Goal: Task Accomplishment & Management: Use online tool/utility

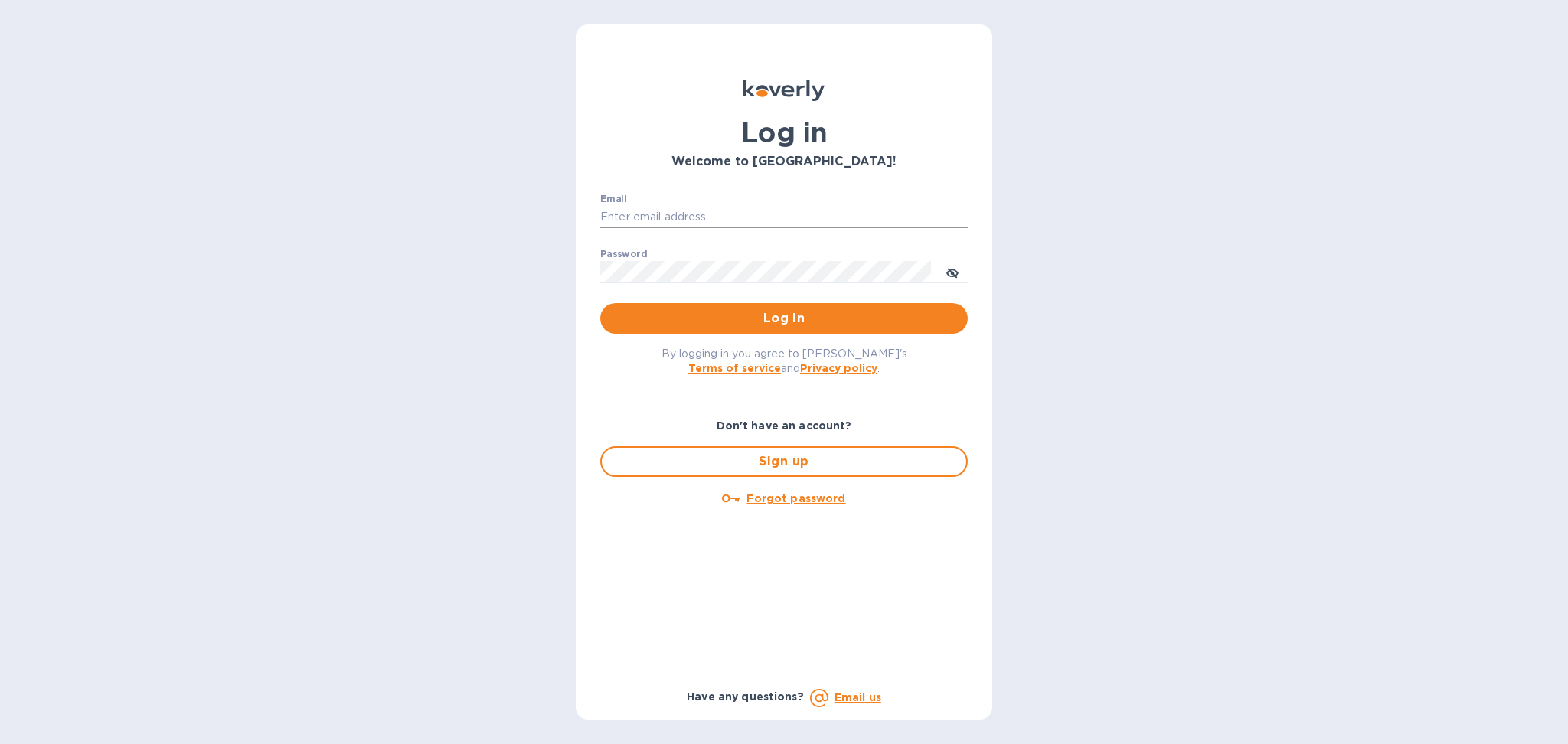
click at [765, 209] on input "Email" at bounding box center [784, 217] width 368 height 23
click at [694, 204] on div "Email ​" at bounding box center [784, 221] width 368 height 55
click at [688, 216] on input "Email" at bounding box center [784, 217] width 368 height 23
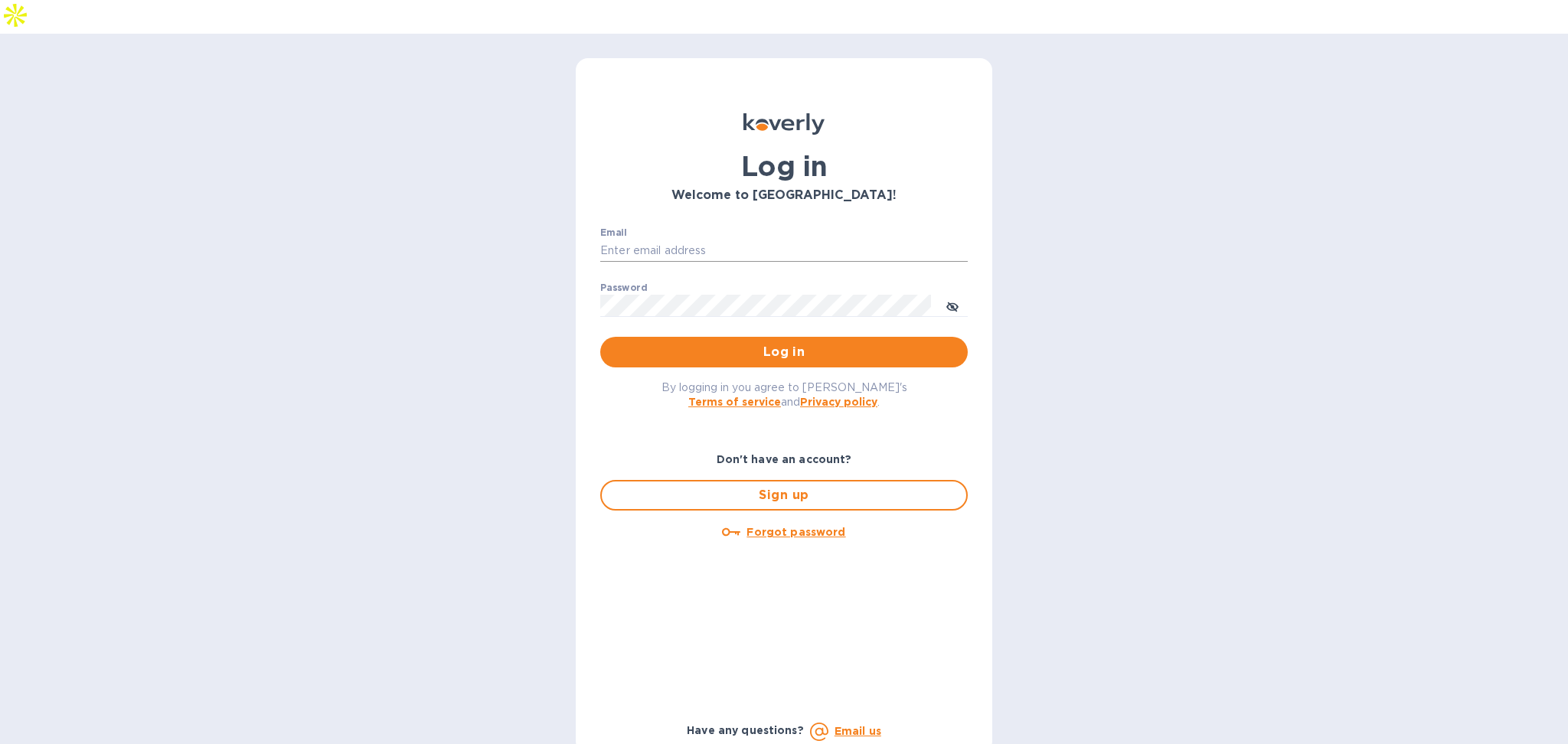
type input "alexis@lookoutgl.com"
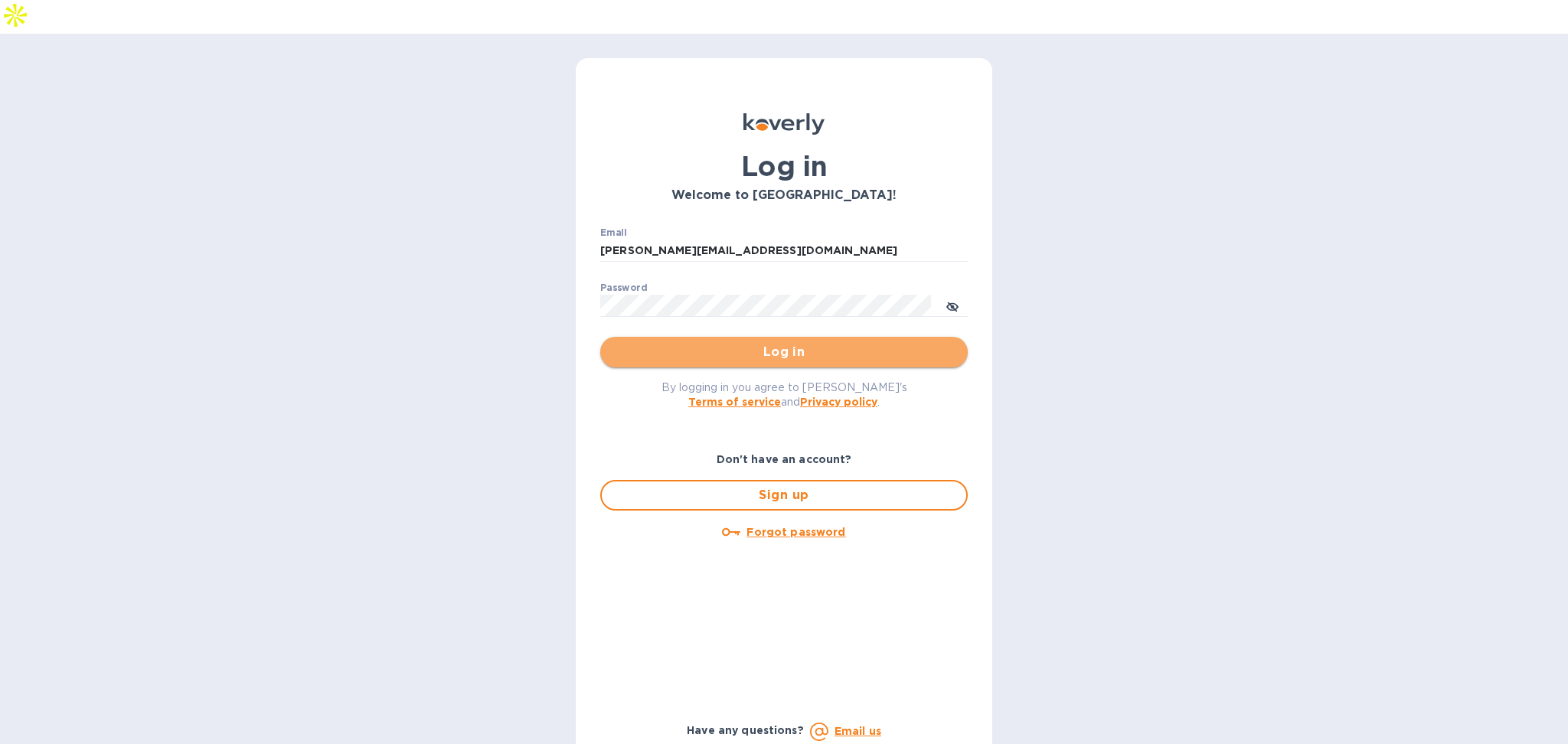
click at [696, 343] on span "Log in" at bounding box center [784, 353] width 343 height 18
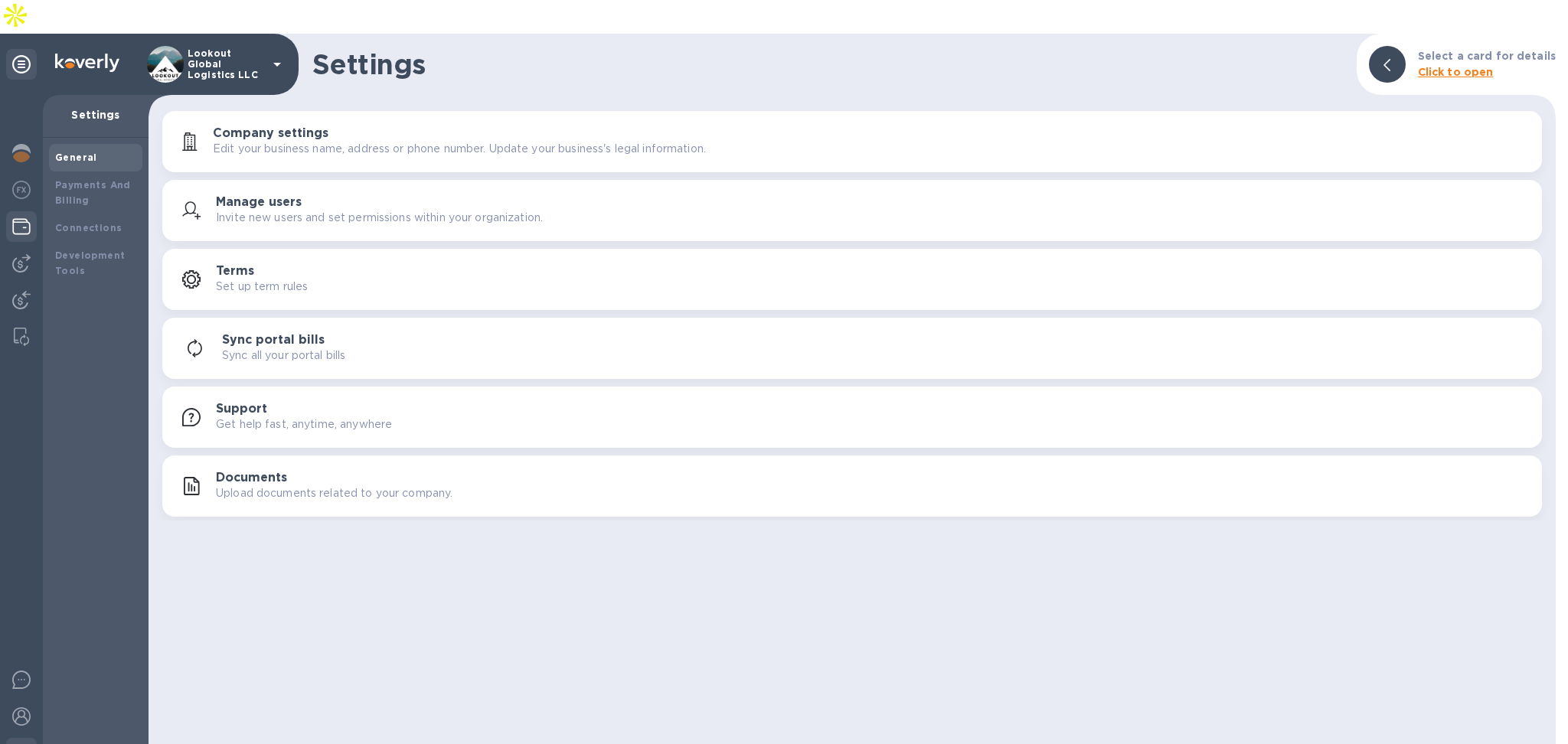
click at [14, 217] on img at bounding box center [22, 227] width 18 height 18
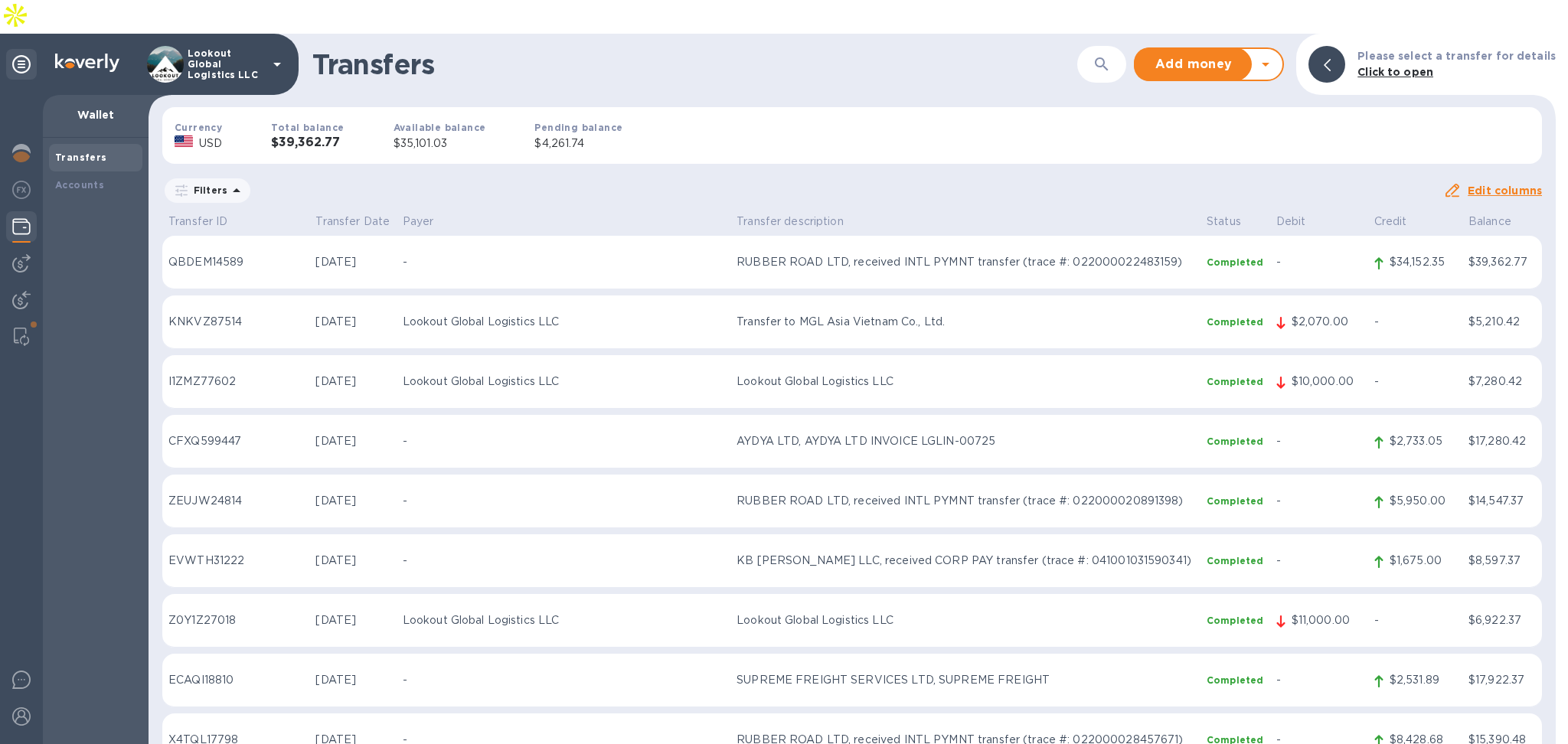
click at [1272, 55] on icon at bounding box center [1265, 64] width 18 height 18
click at [1223, 130] on b "Withdraw money" at bounding box center [1208, 136] width 99 height 13
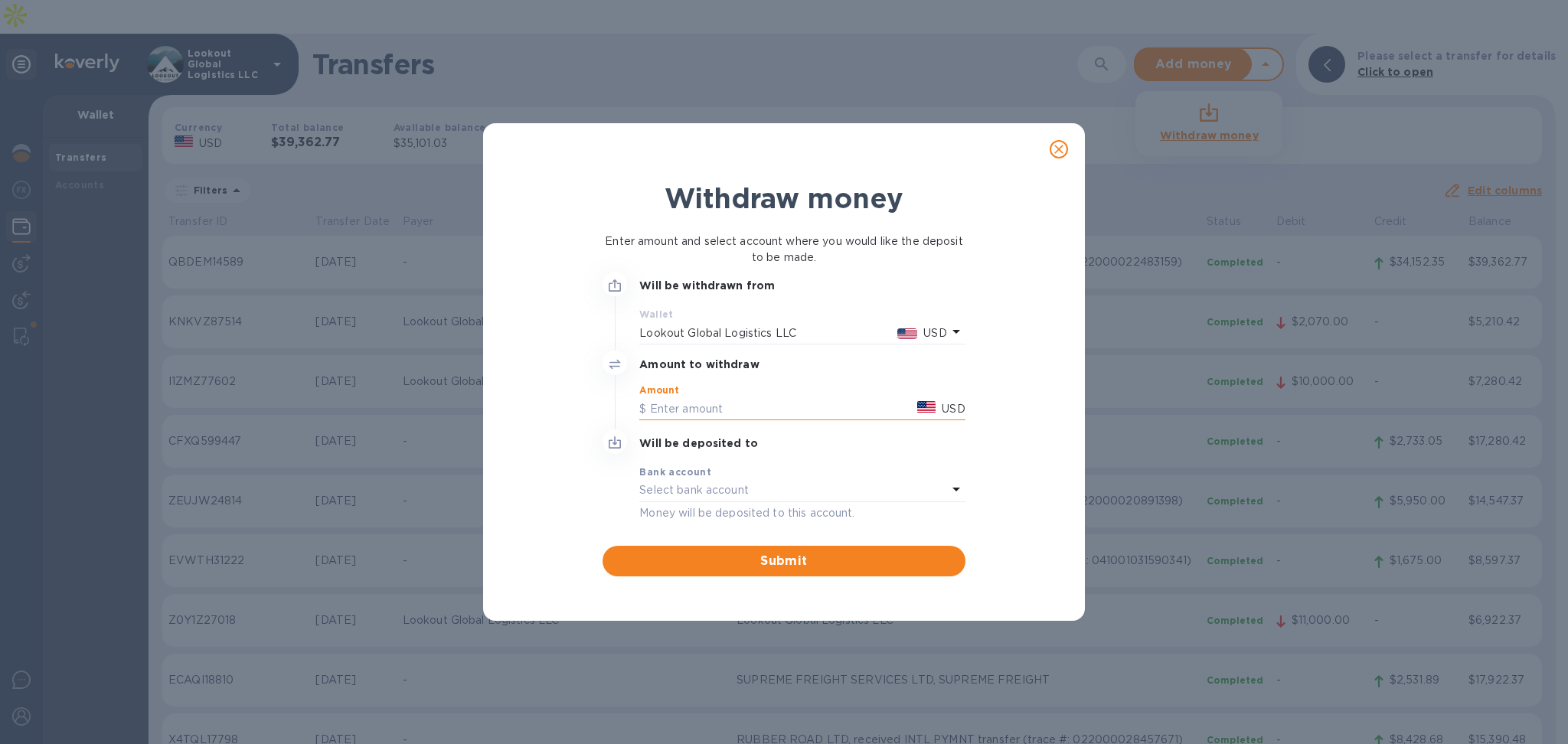
click at [703, 411] on input "text" at bounding box center [775, 409] width 272 height 23
type input "35,000"
click at [738, 488] on p "Select bank account" at bounding box center [694, 490] width 110 height 16
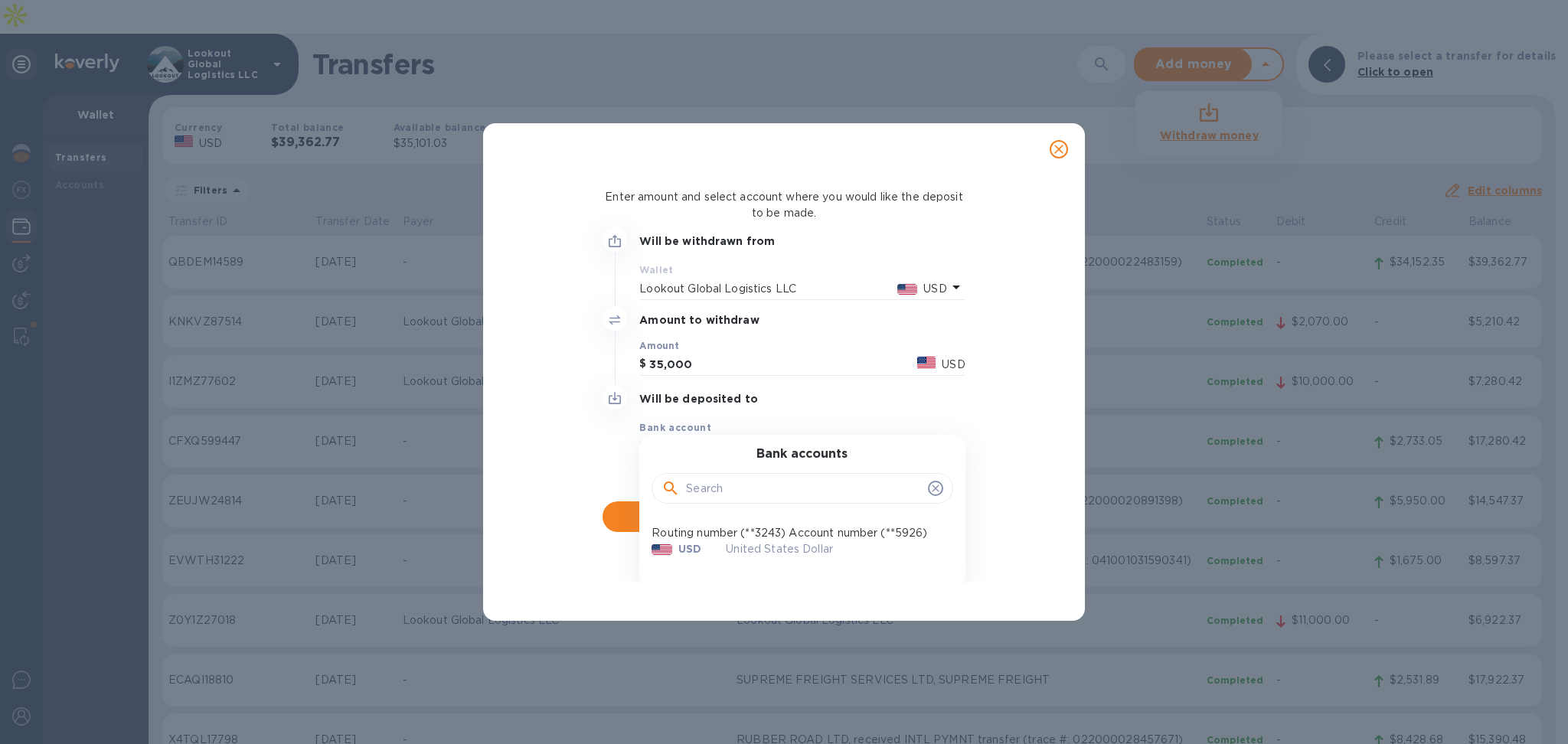
scroll to position [65, 0]
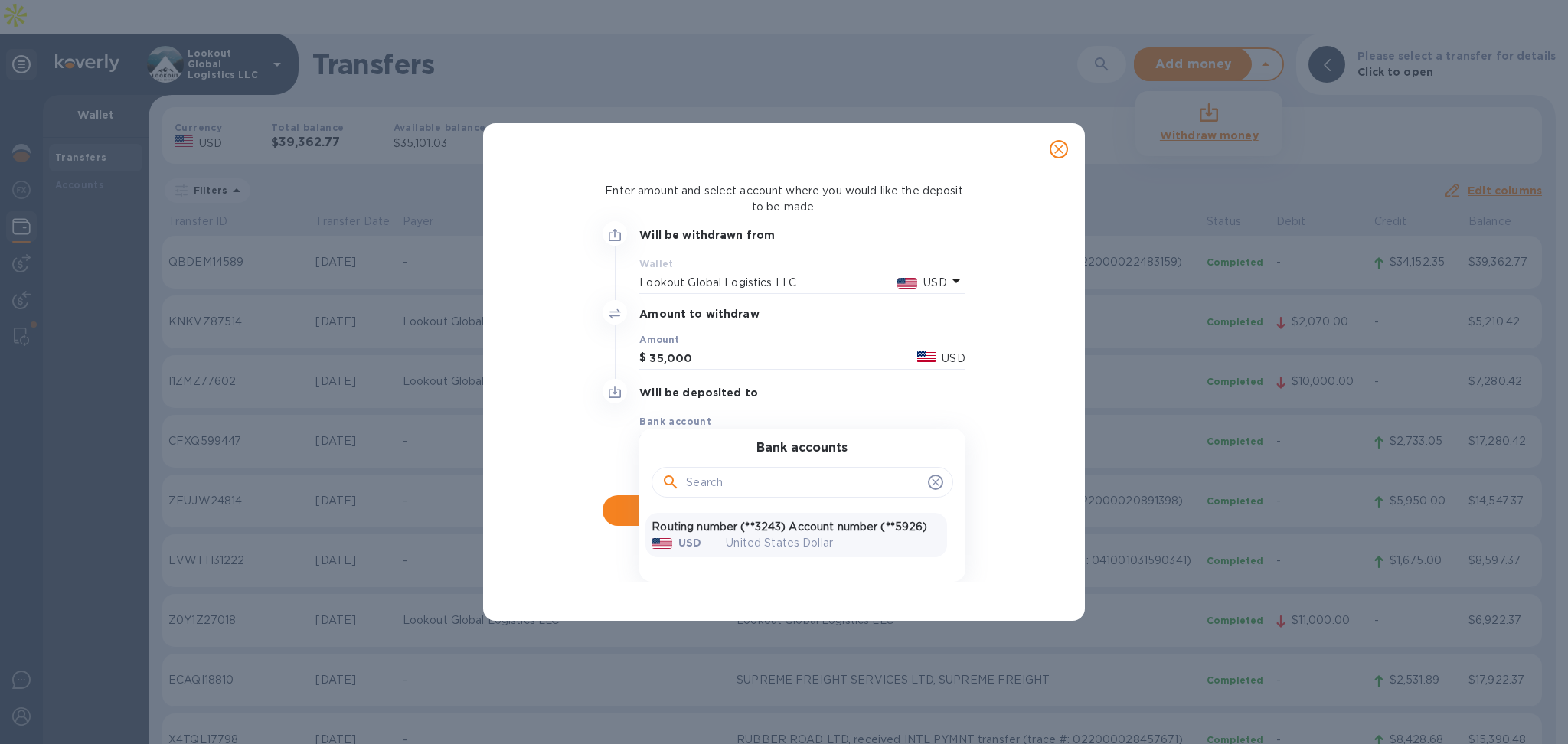
click at [753, 527] on div "United States Dollar" at bounding box center [833, 543] width 239 height 41
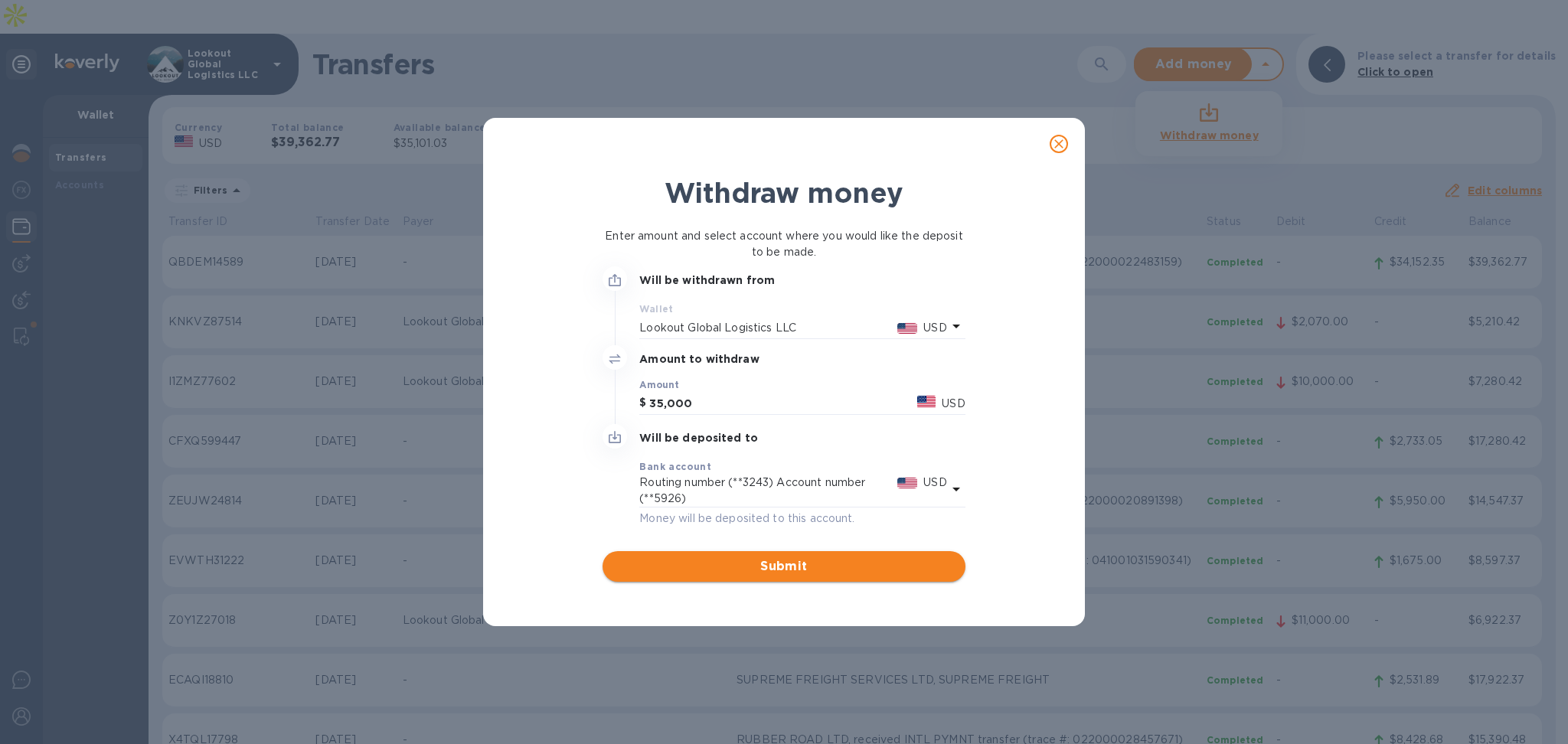
click at [733, 562] on span "Submit" at bounding box center [784, 566] width 338 height 18
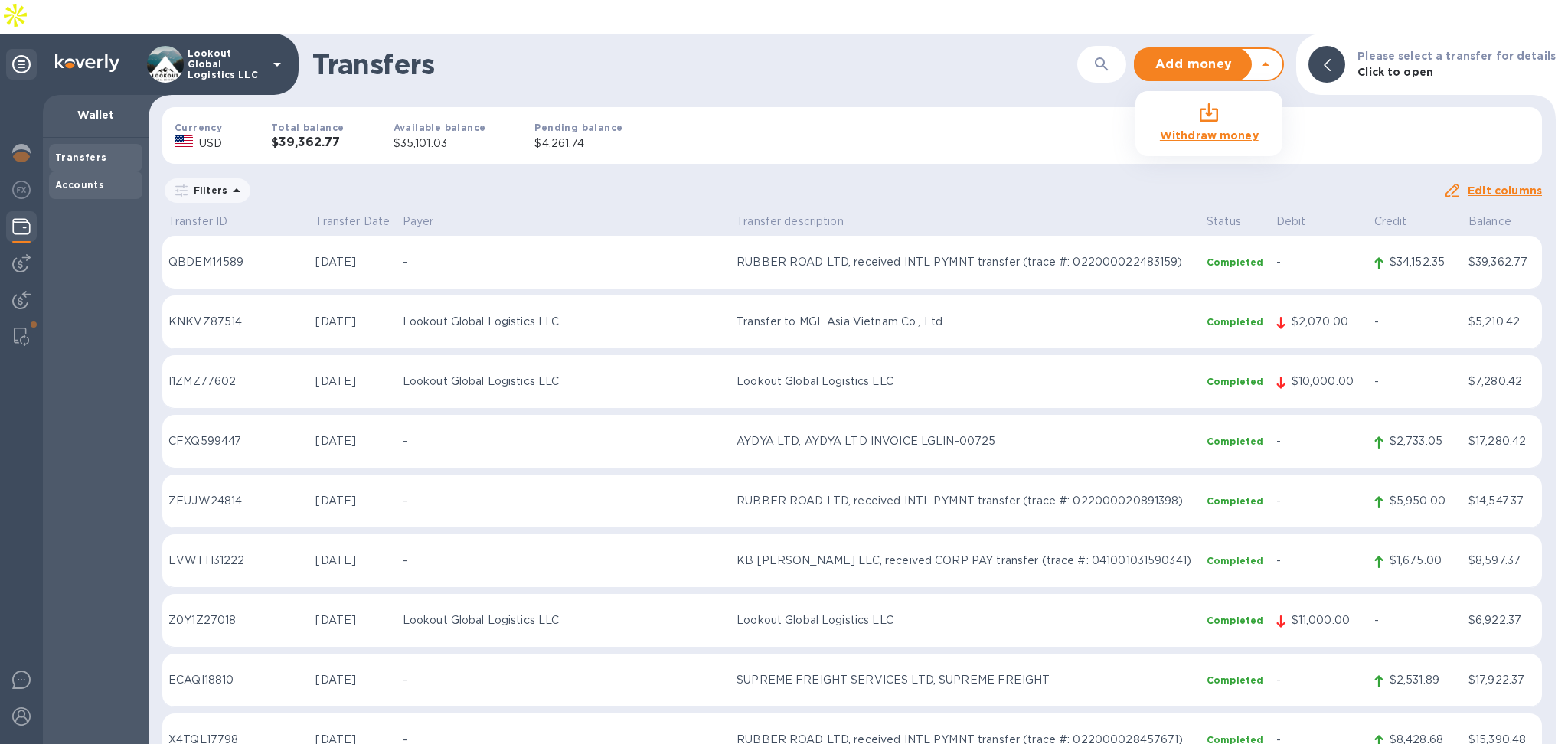
click at [66, 178] on div "Accounts" at bounding box center [96, 185] width 82 height 15
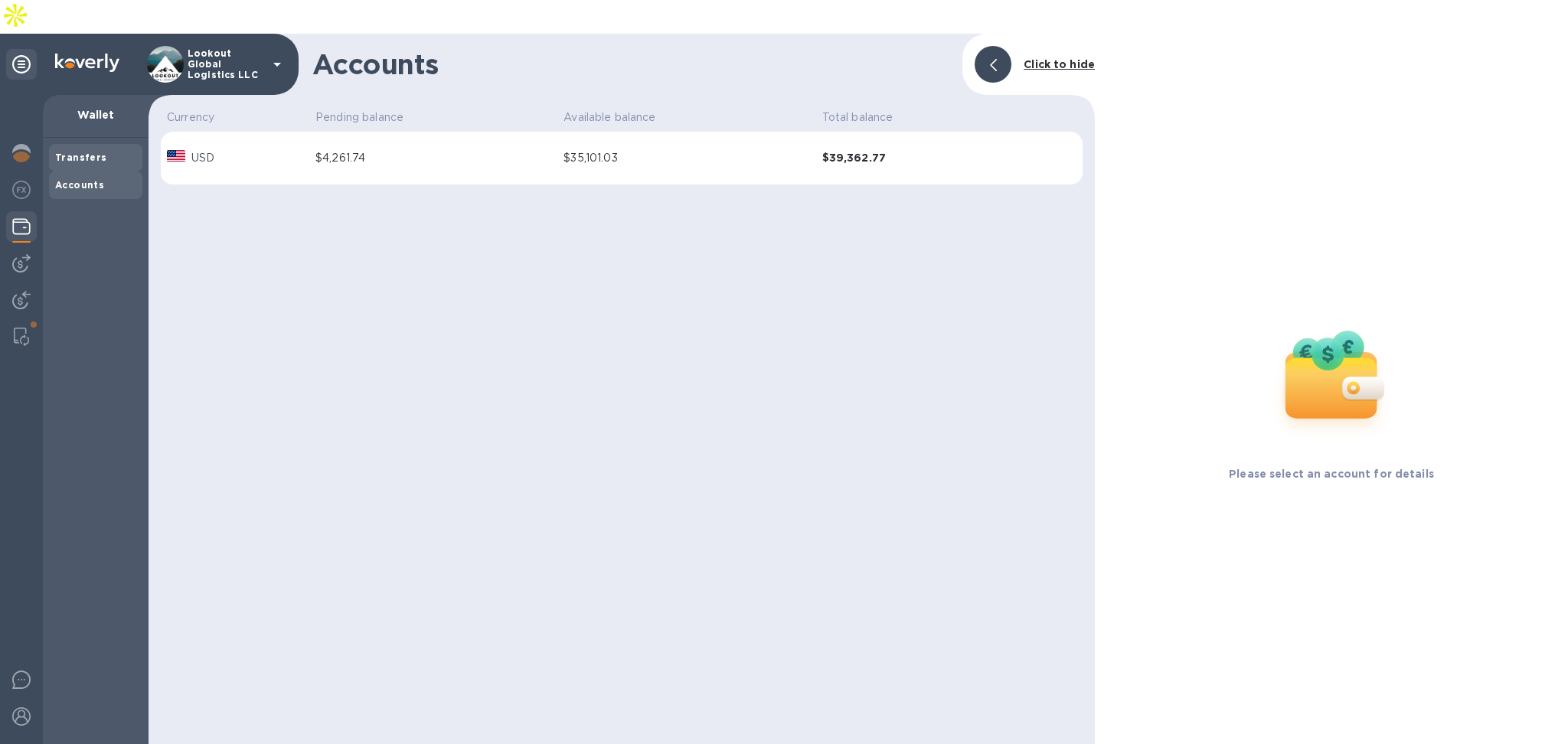
click at [63, 144] on div "Transfers" at bounding box center [95, 158] width 93 height 27
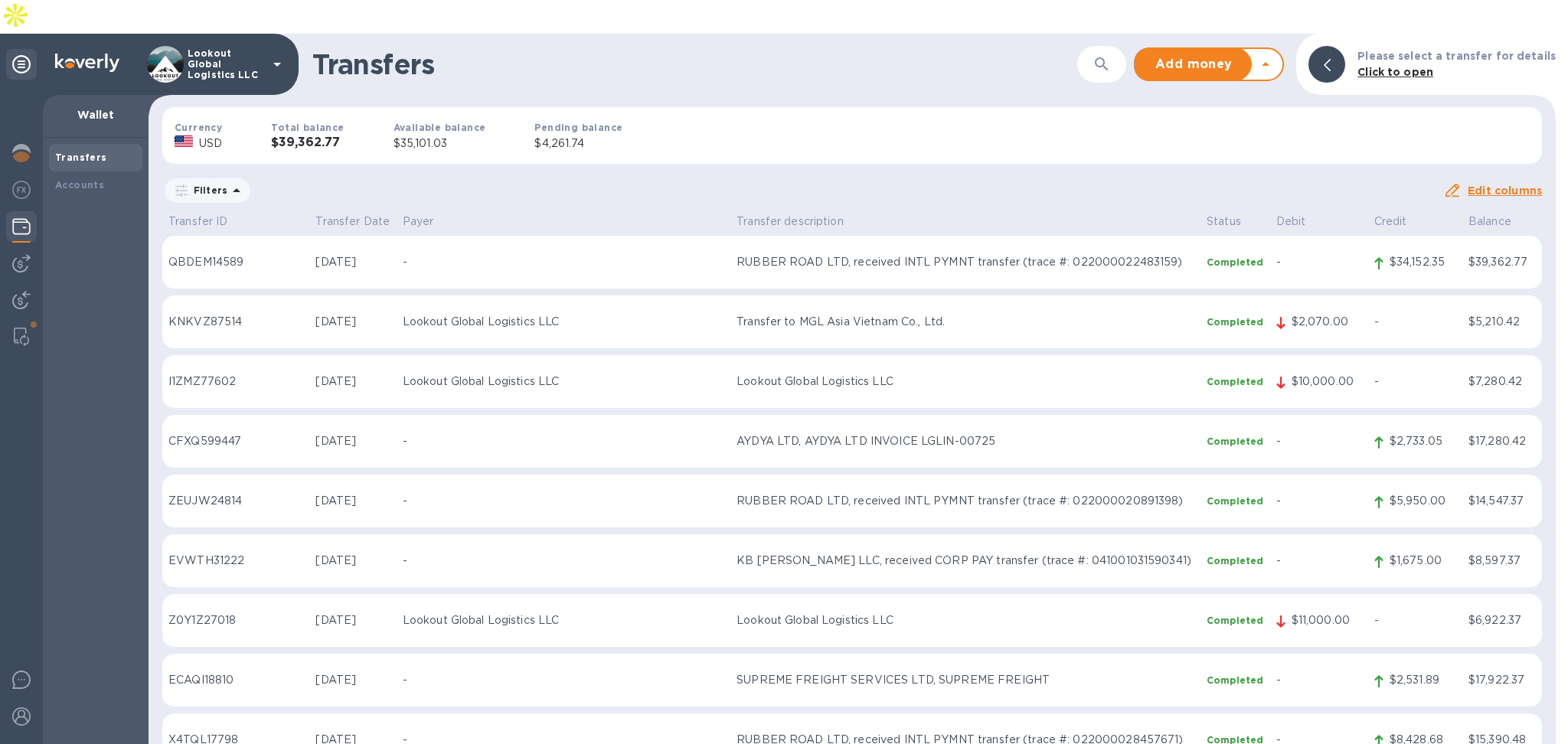
click at [1275, 55] on icon at bounding box center [1265, 64] width 18 height 18
click at [1226, 101] on b "Withdraw money" at bounding box center [1208, 98] width 99 height 13
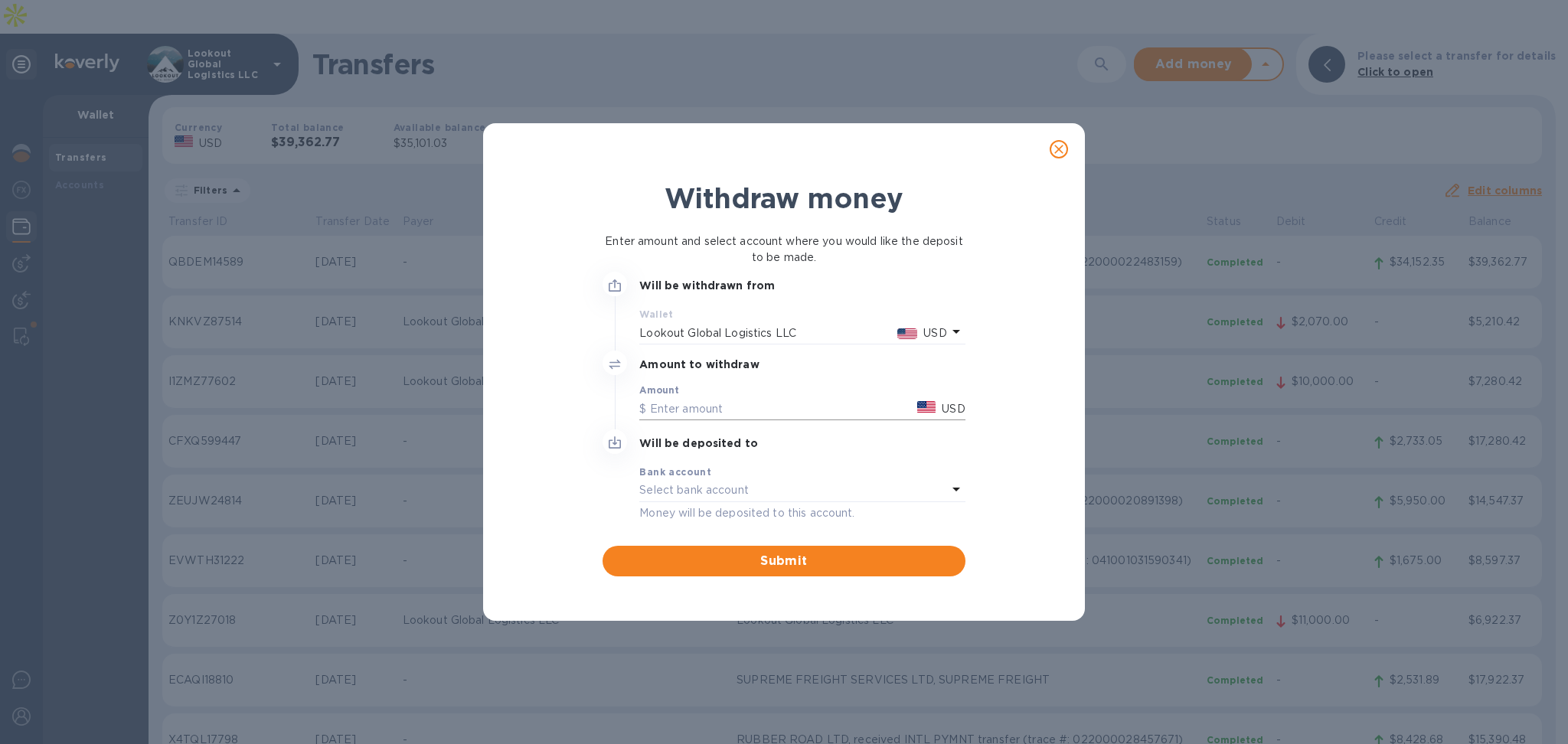
click at [705, 398] on input "text" at bounding box center [775, 409] width 272 height 23
type input "35,000"
click at [710, 468] on div "Bank account" at bounding box center [802, 472] width 325 height 16
click at [947, 487] on icon at bounding box center [956, 489] width 18 height 18
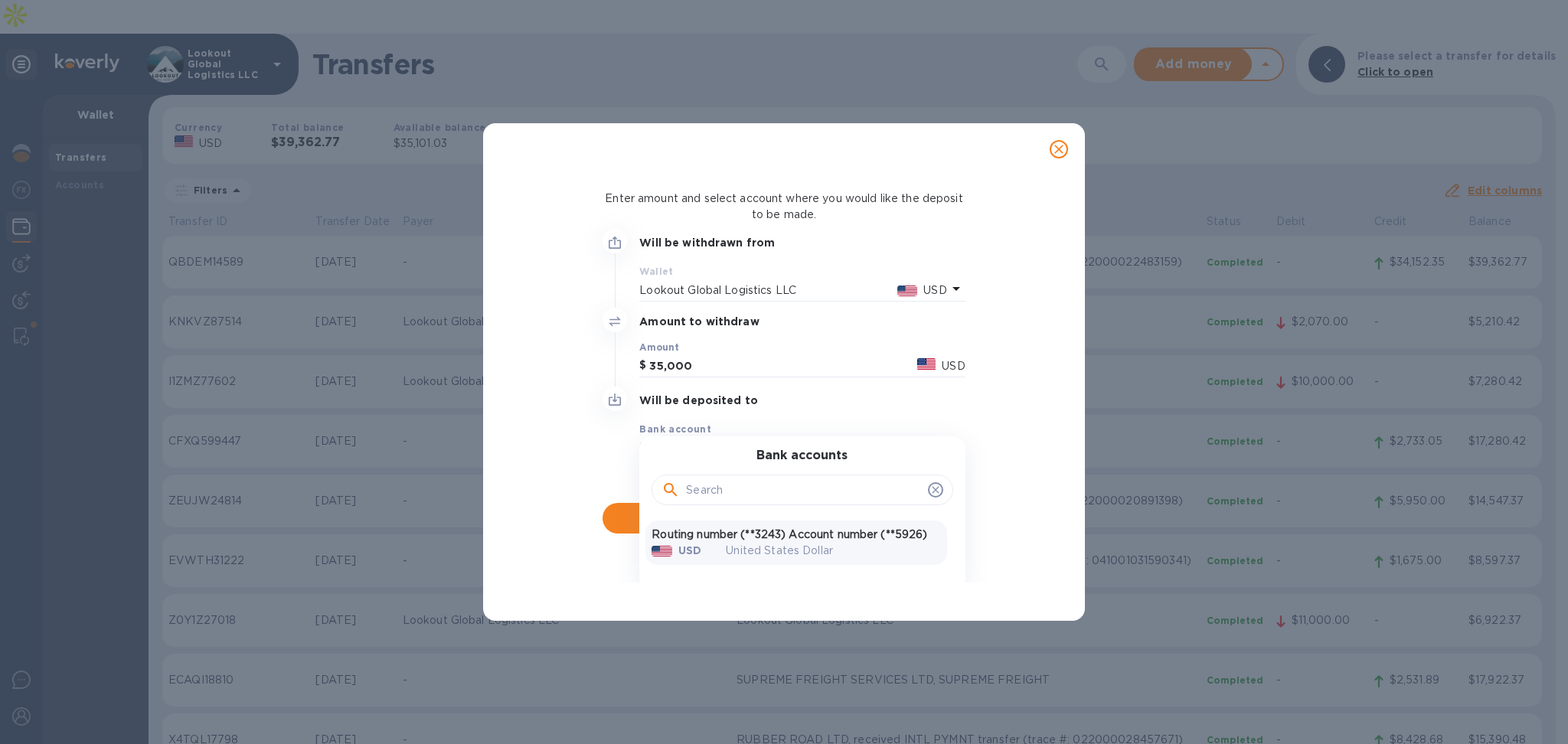
scroll to position [65, 0]
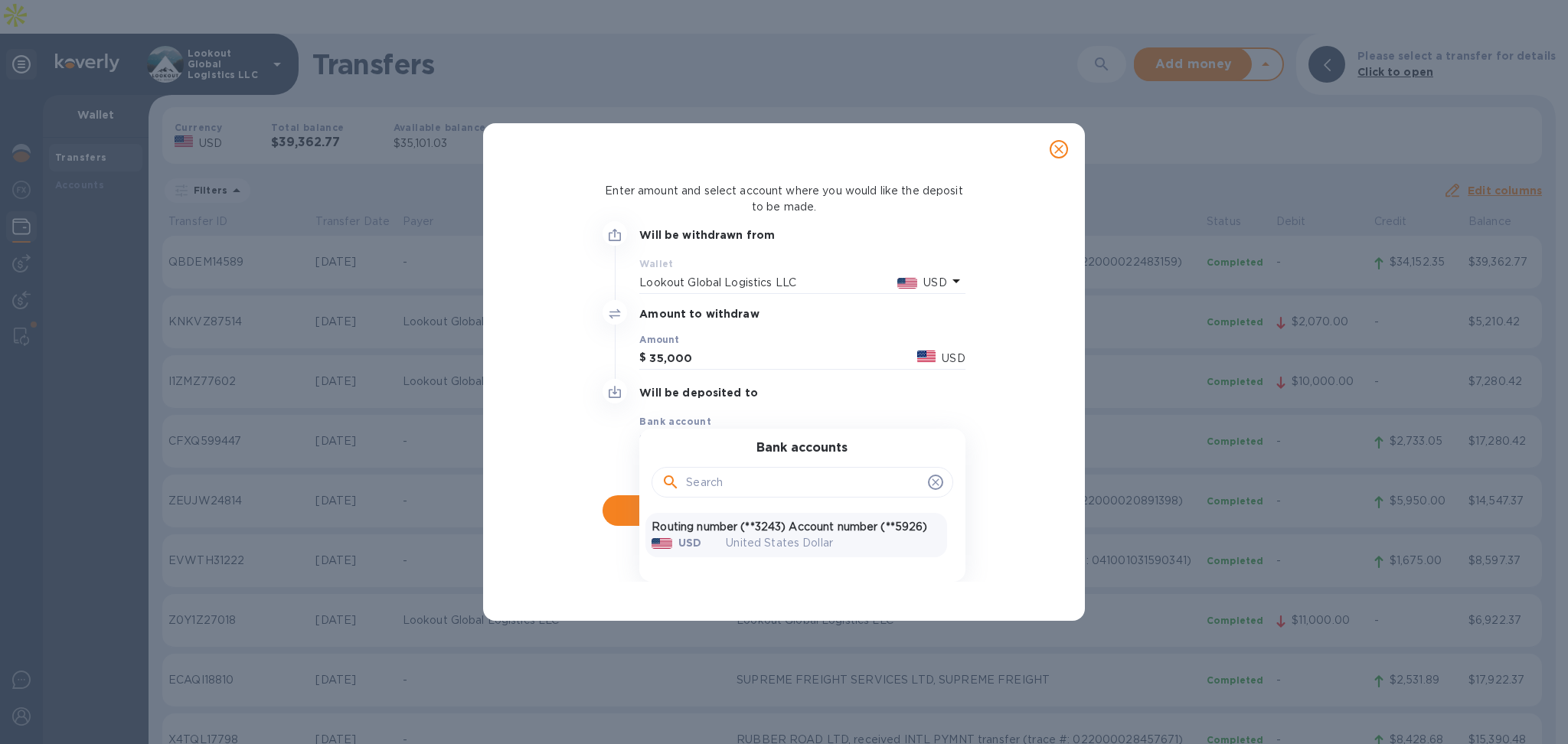
click at [777, 526] on div "United States Dollar" at bounding box center [833, 543] width 239 height 41
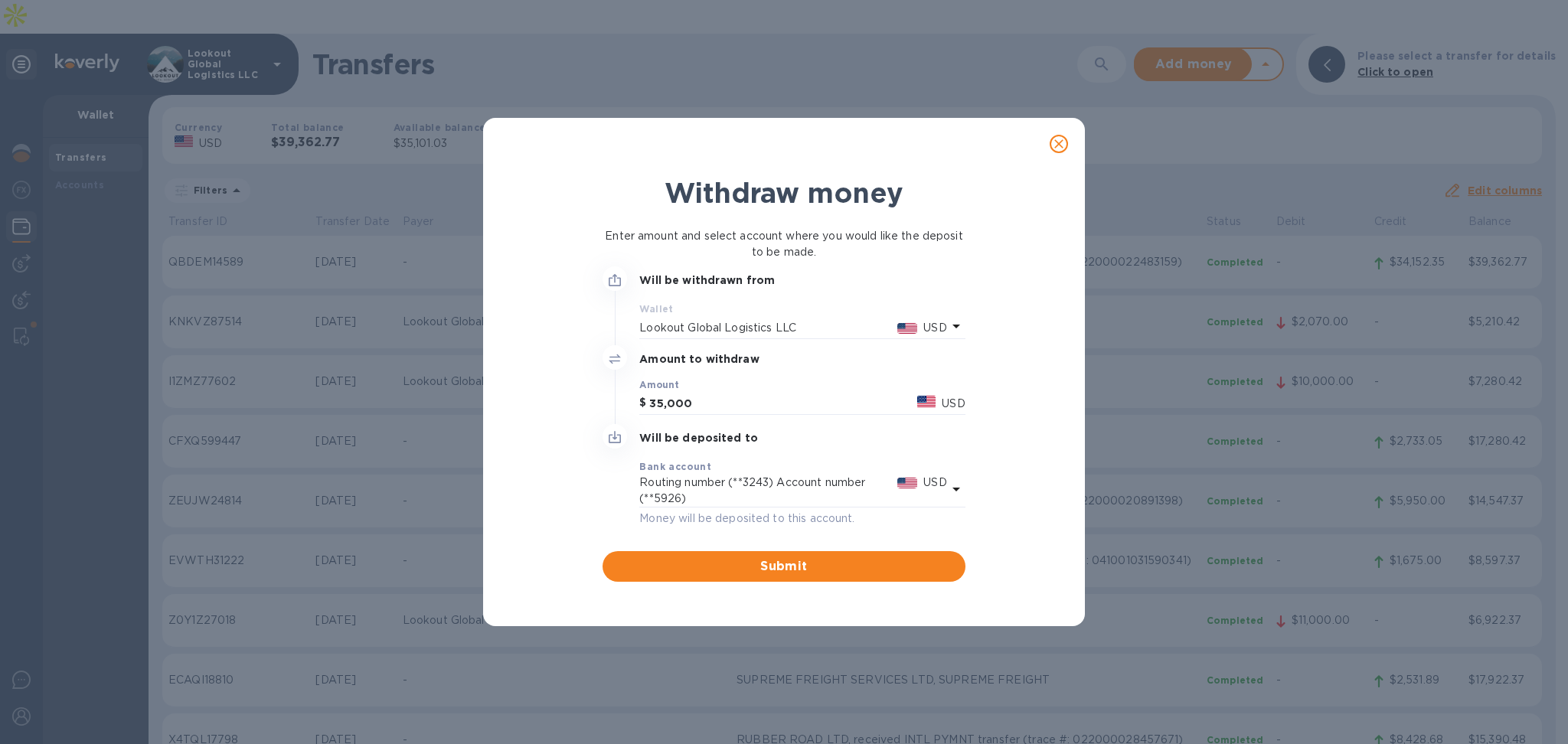
scroll to position [0, 0]
click at [721, 565] on span "Submit" at bounding box center [784, 566] width 338 height 18
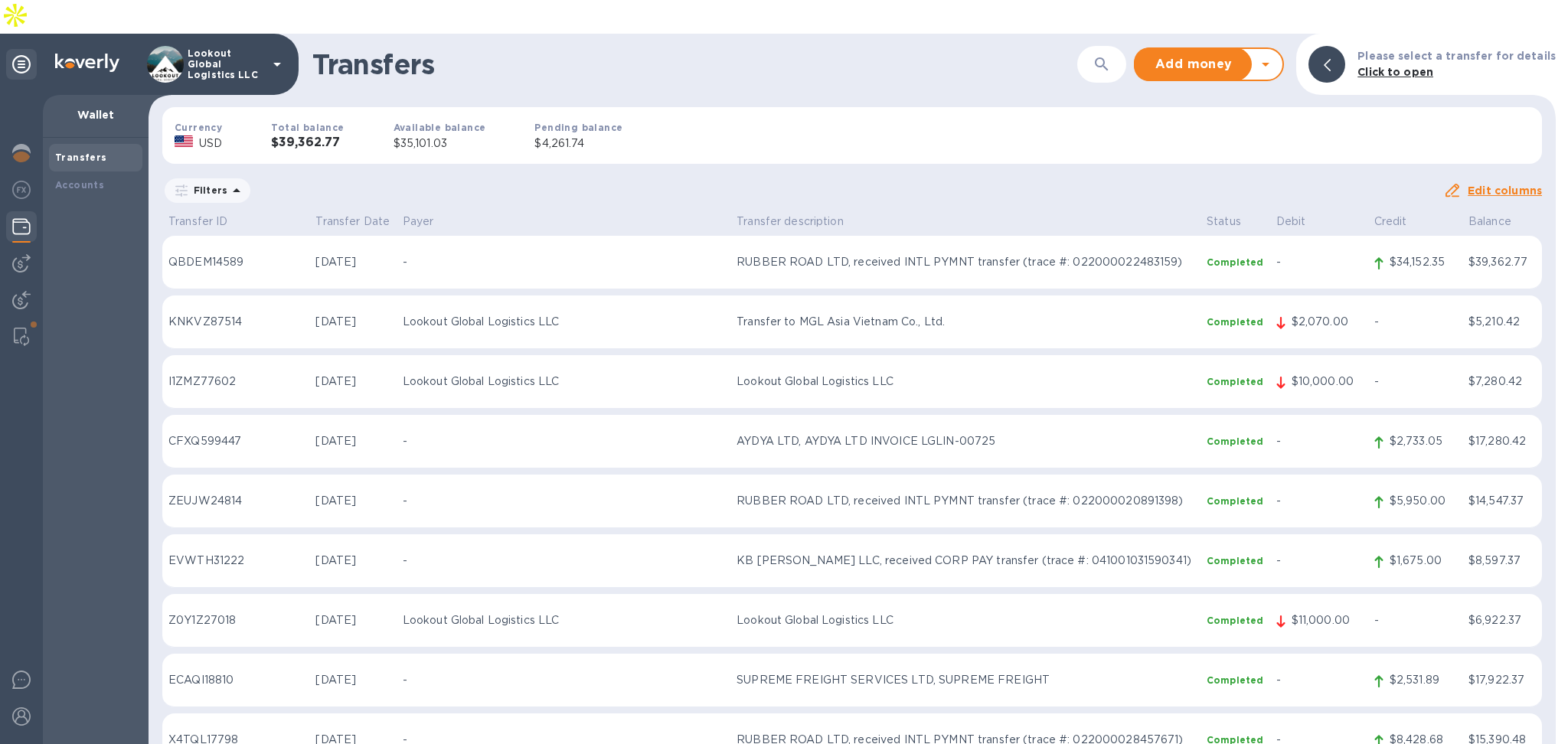
click at [1394, 66] on b "Click to open" at bounding box center [1395, 72] width 76 height 13
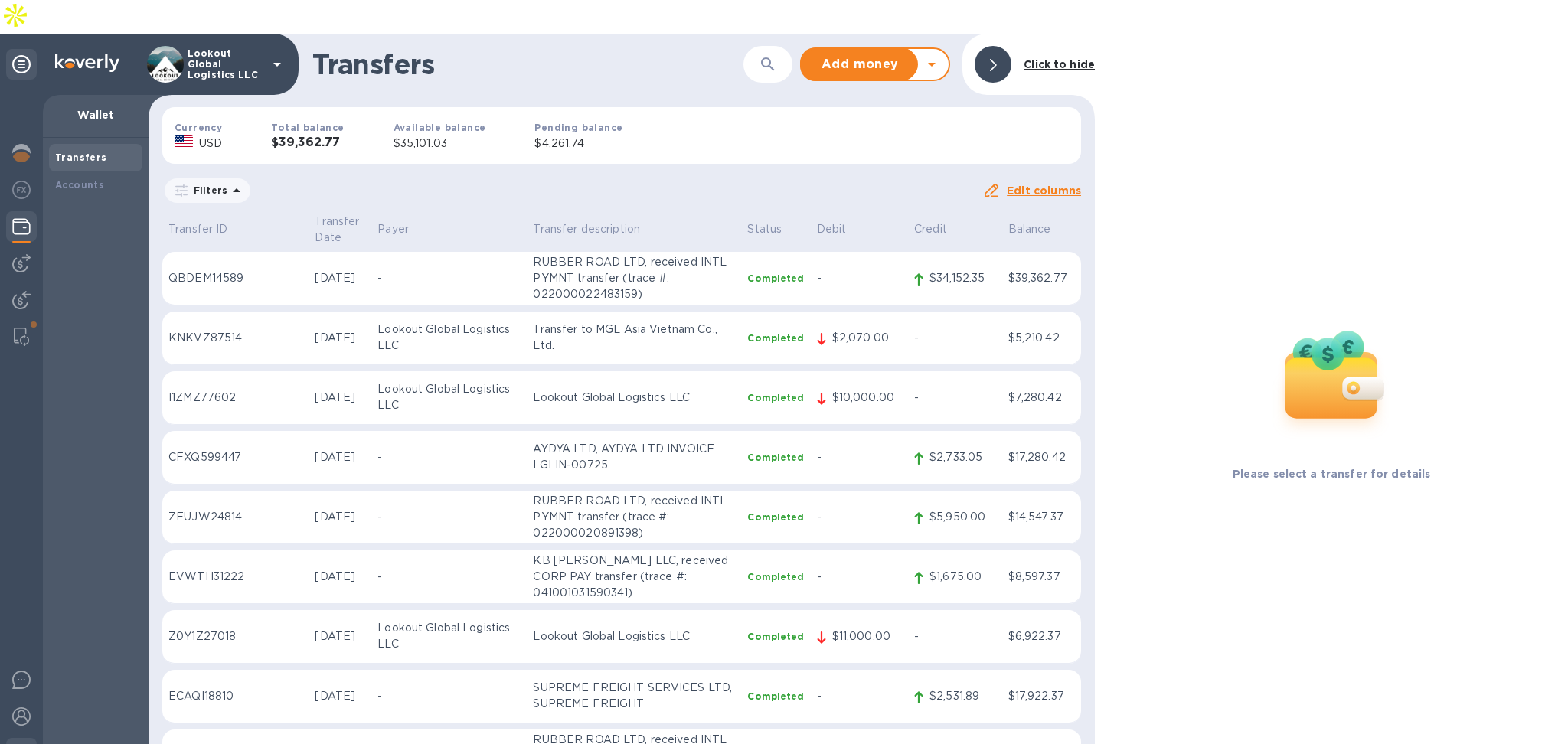
click at [14, 739] on div at bounding box center [22, 755] width 31 height 34
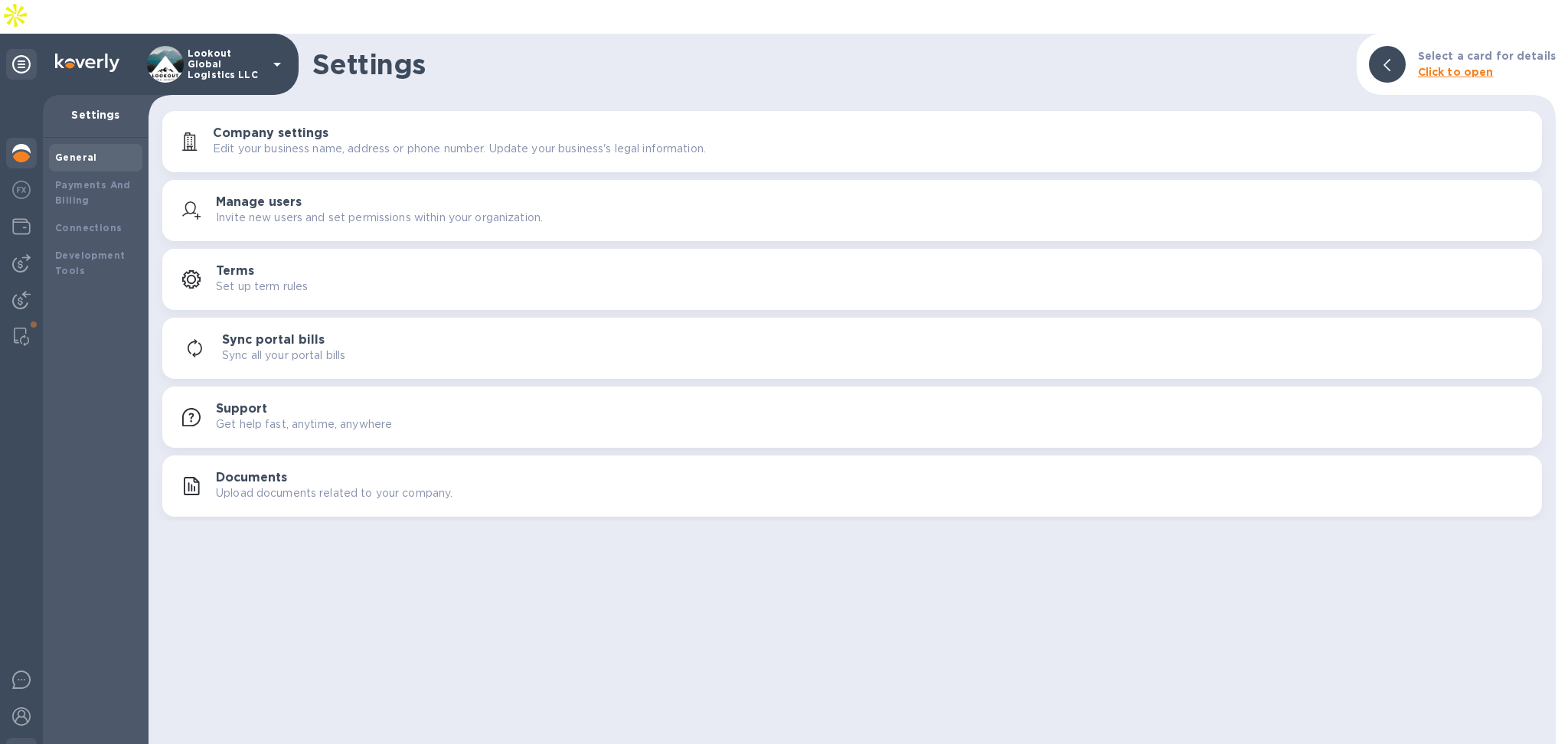
click at [17, 144] on img at bounding box center [22, 153] width 18 height 18
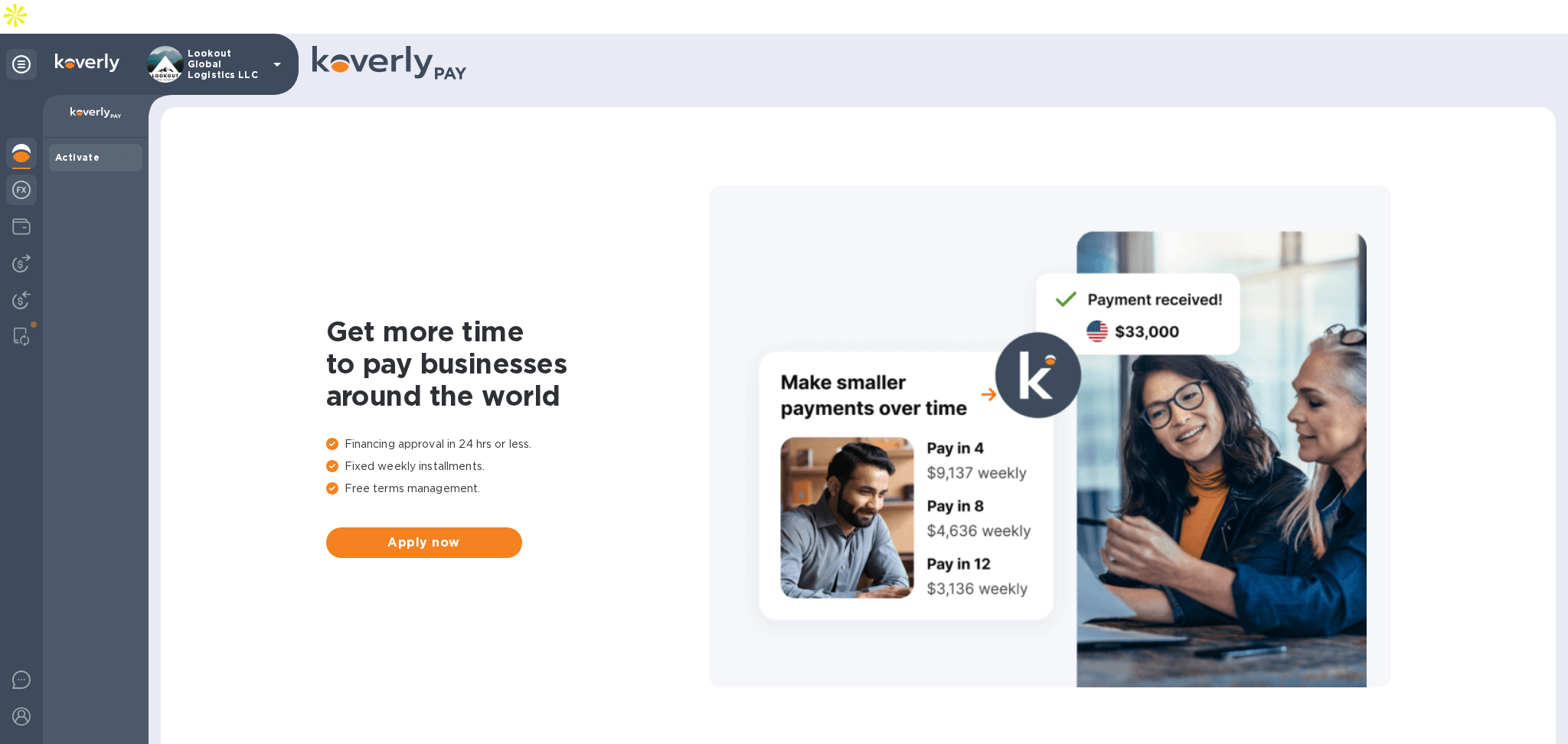
click at [16, 180] on img at bounding box center [22, 189] width 18 height 18
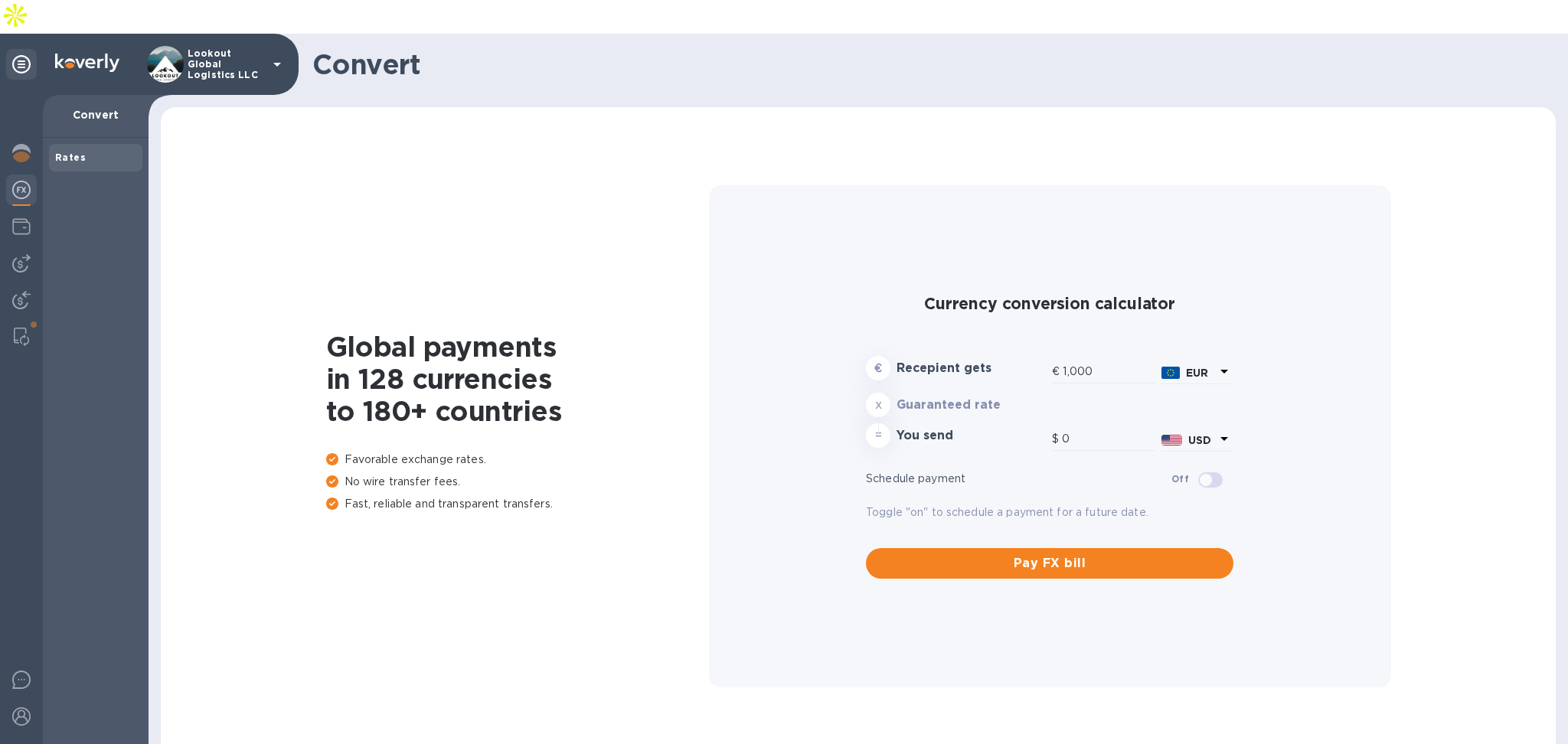
type input "1,174.35"
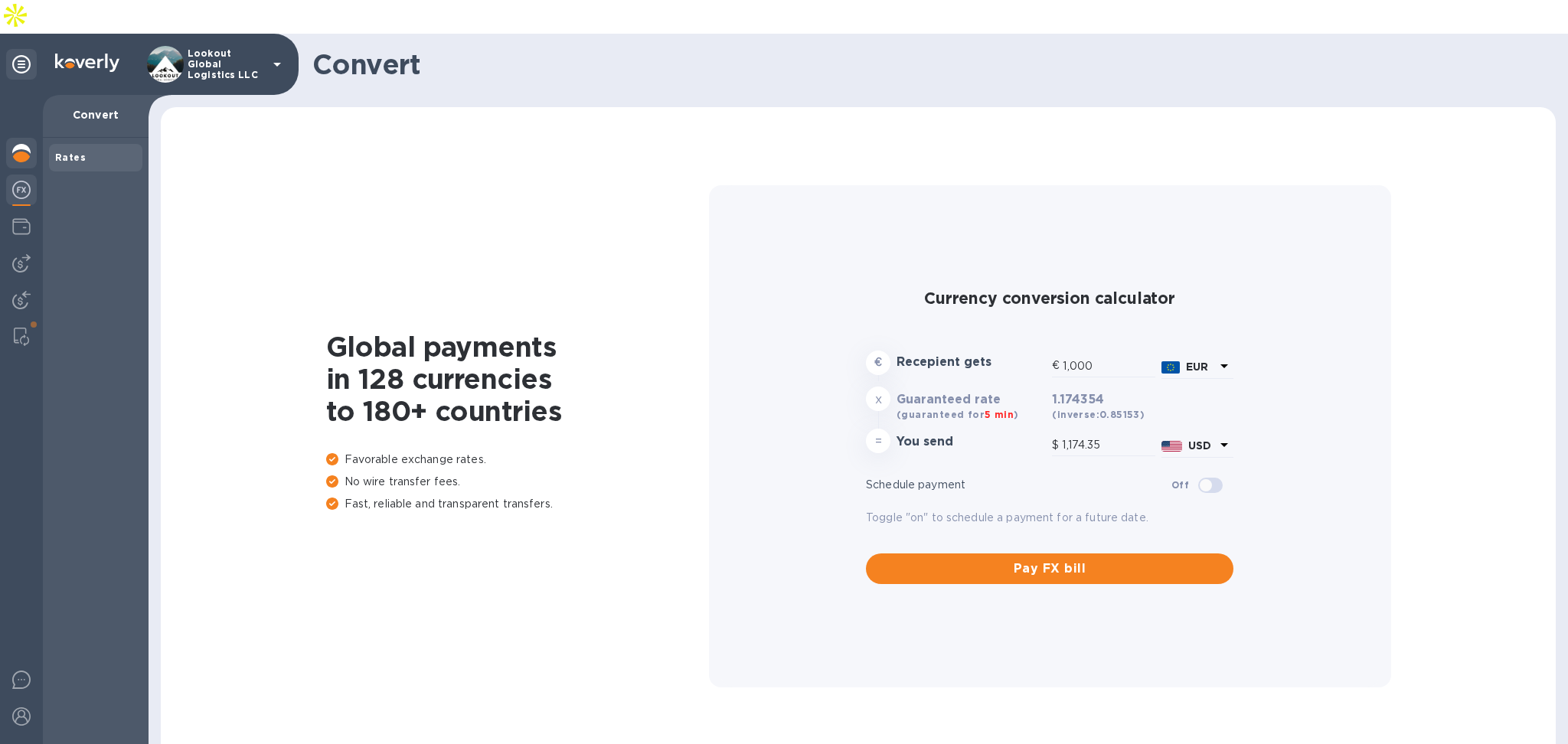
click at [22, 144] on img at bounding box center [22, 153] width 18 height 18
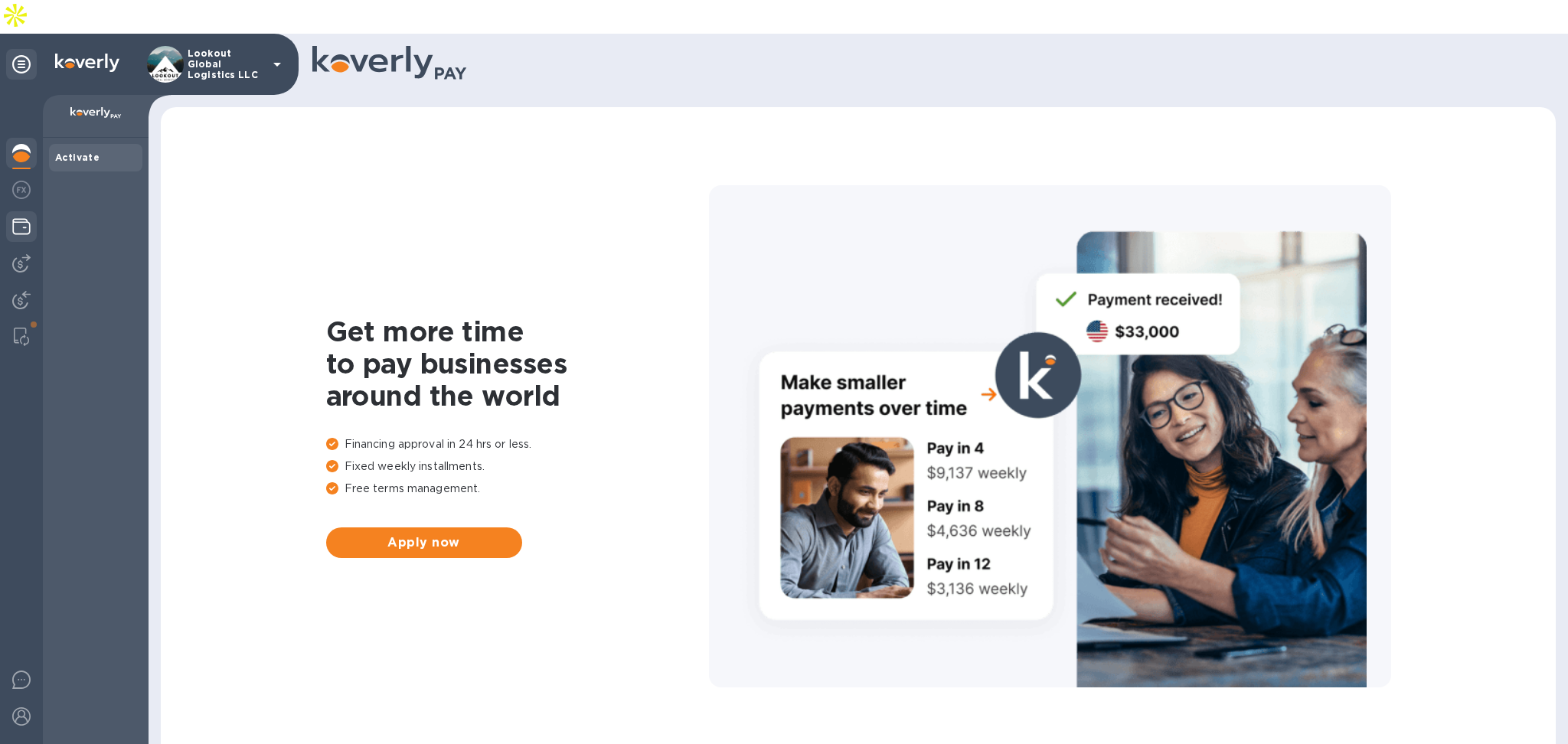
click at [18, 217] on img at bounding box center [22, 227] width 18 height 18
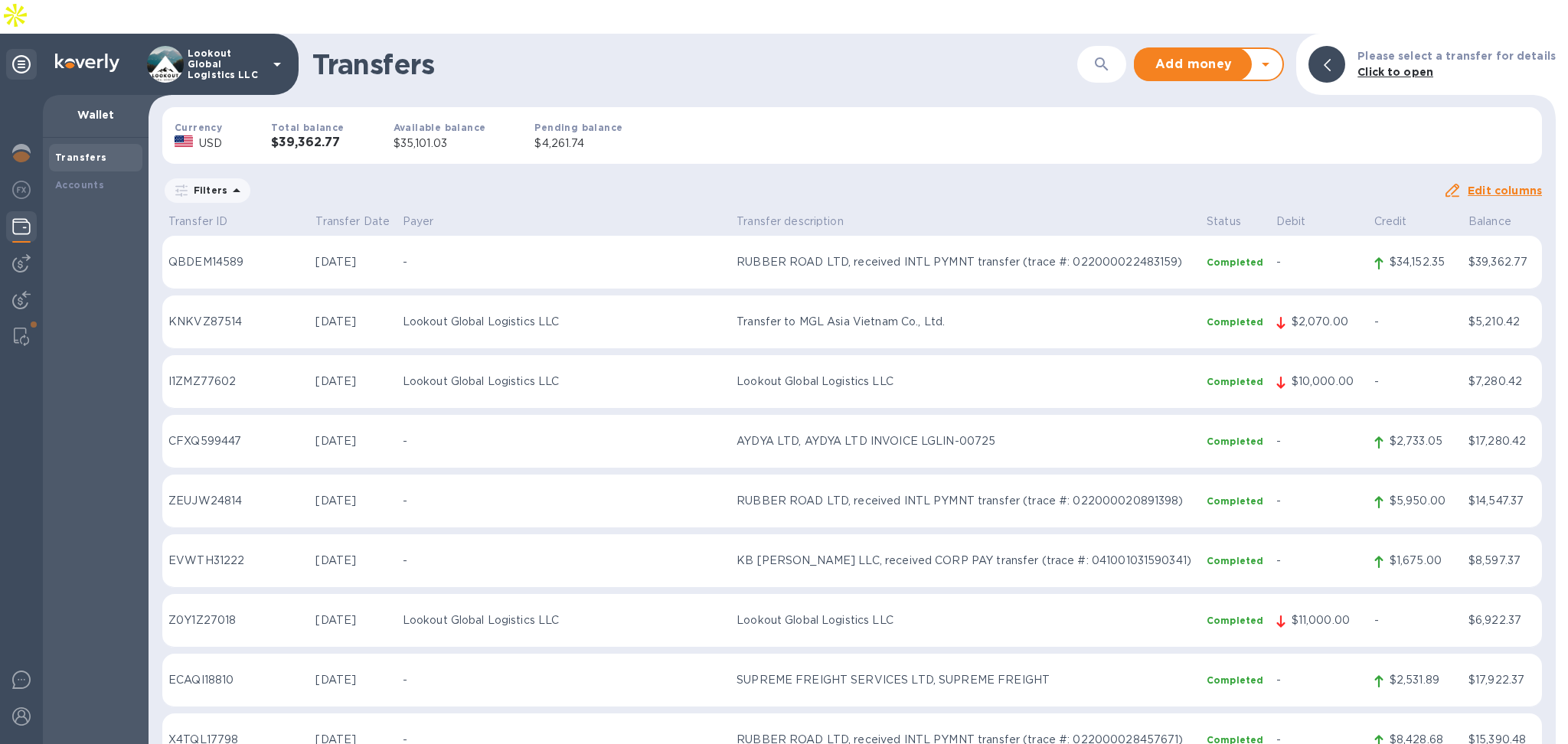
click at [1272, 55] on icon at bounding box center [1265, 64] width 18 height 18
click at [1192, 130] on b "Withdraw money" at bounding box center [1208, 136] width 99 height 13
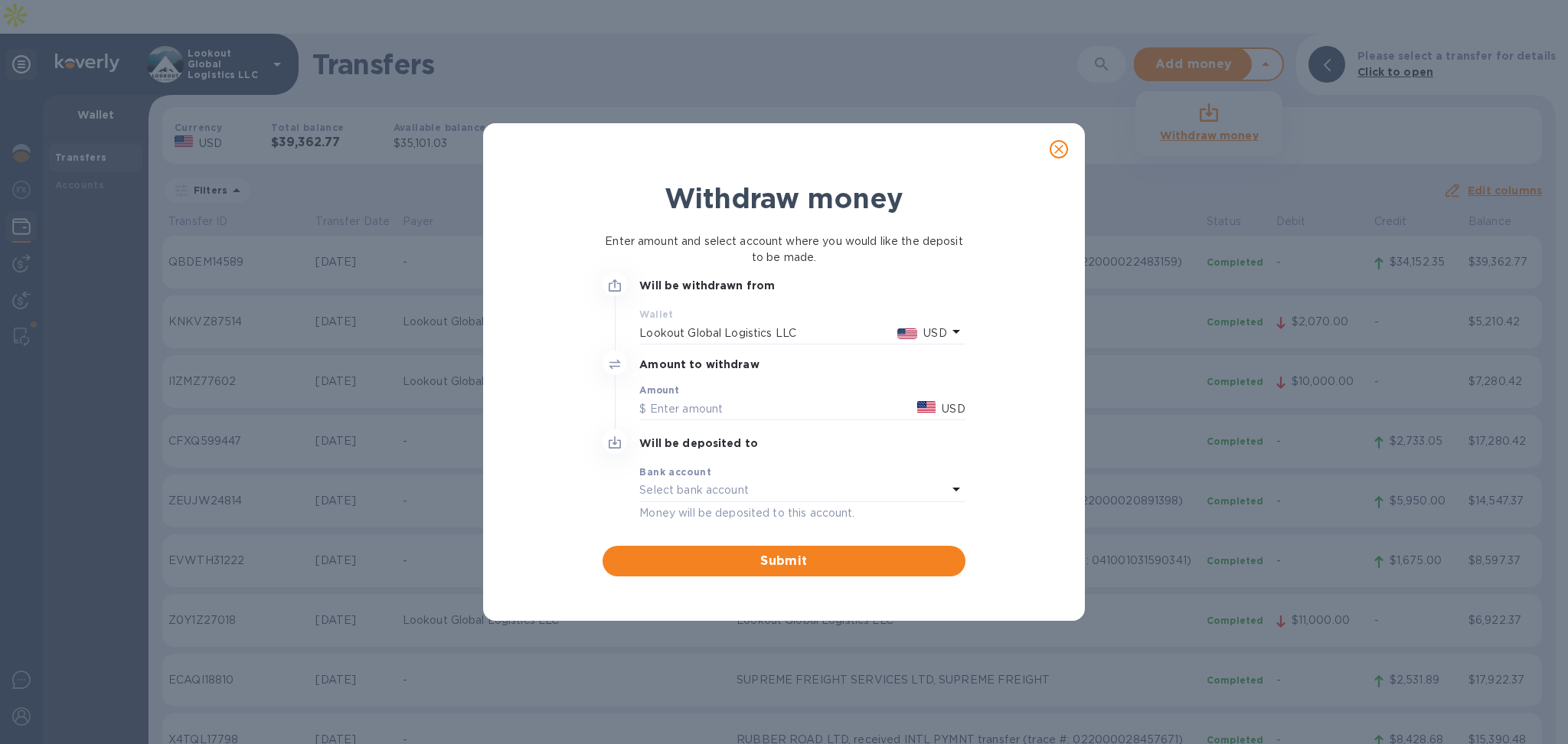
click at [746, 332] on p "Lookout Global Logistics LLC" at bounding box center [768, 333] width 257 height 16
click at [714, 394] on div "Amount USD" at bounding box center [802, 402] width 325 height 35
click at [711, 405] on input "text" at bounding box center [775, 409] width 272 height 23
type input "35,000"
click at [720, 485] on p "Select bank account" at bounding box center [694, 490] width 110 height 16
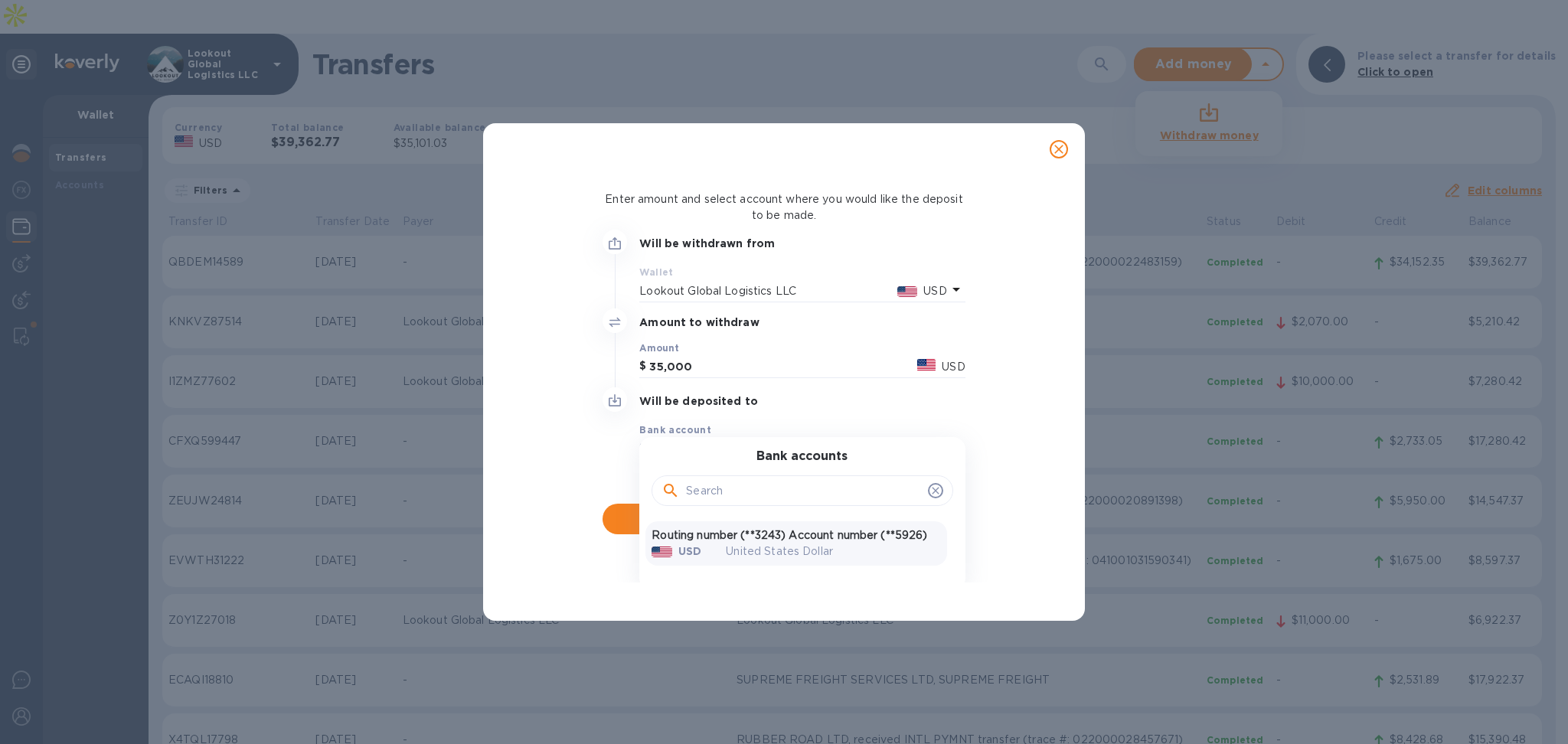
scroll to position [65, 0]
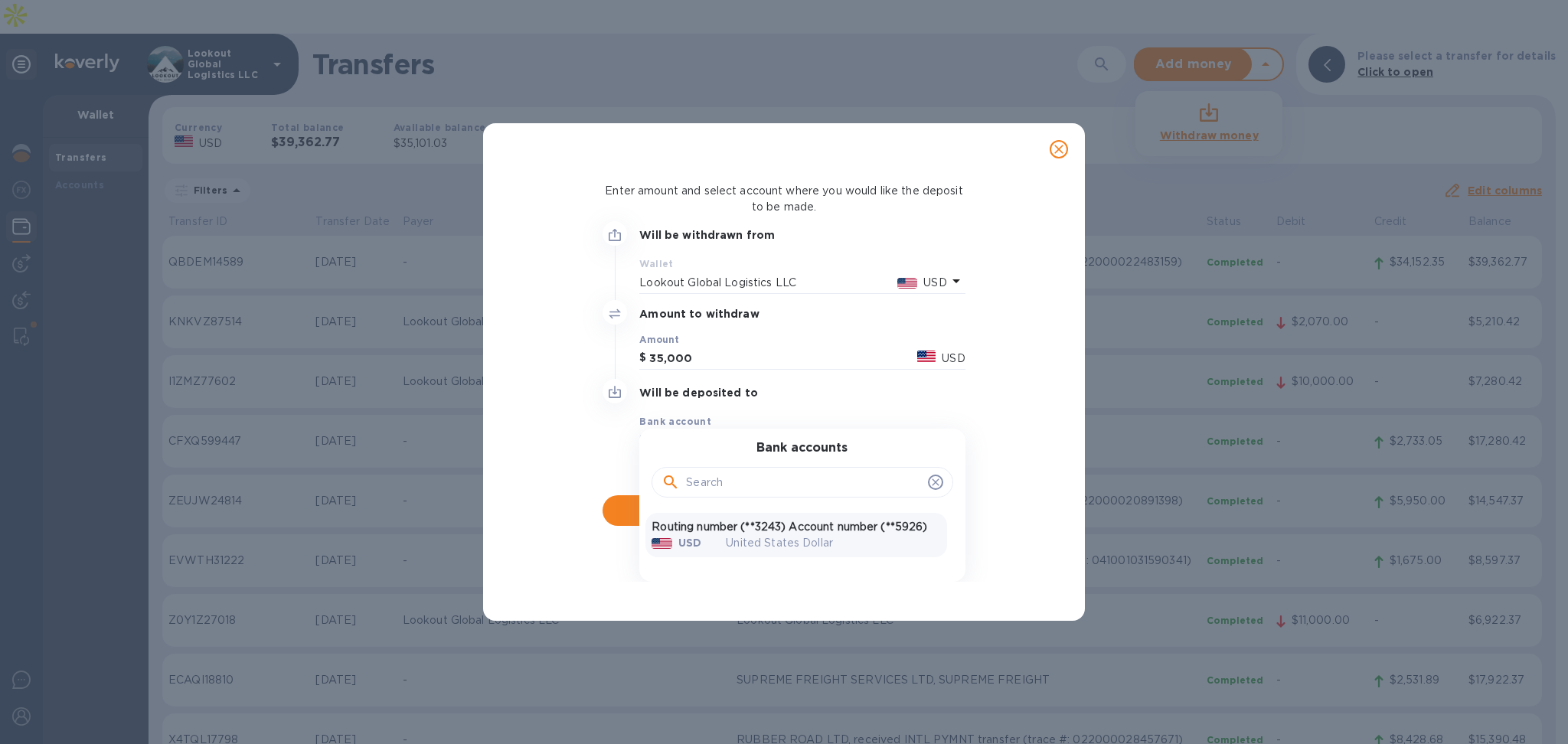
click at [841, 527] on div "United States Dollar" at bounding box center [833, 543] width 239 height 41
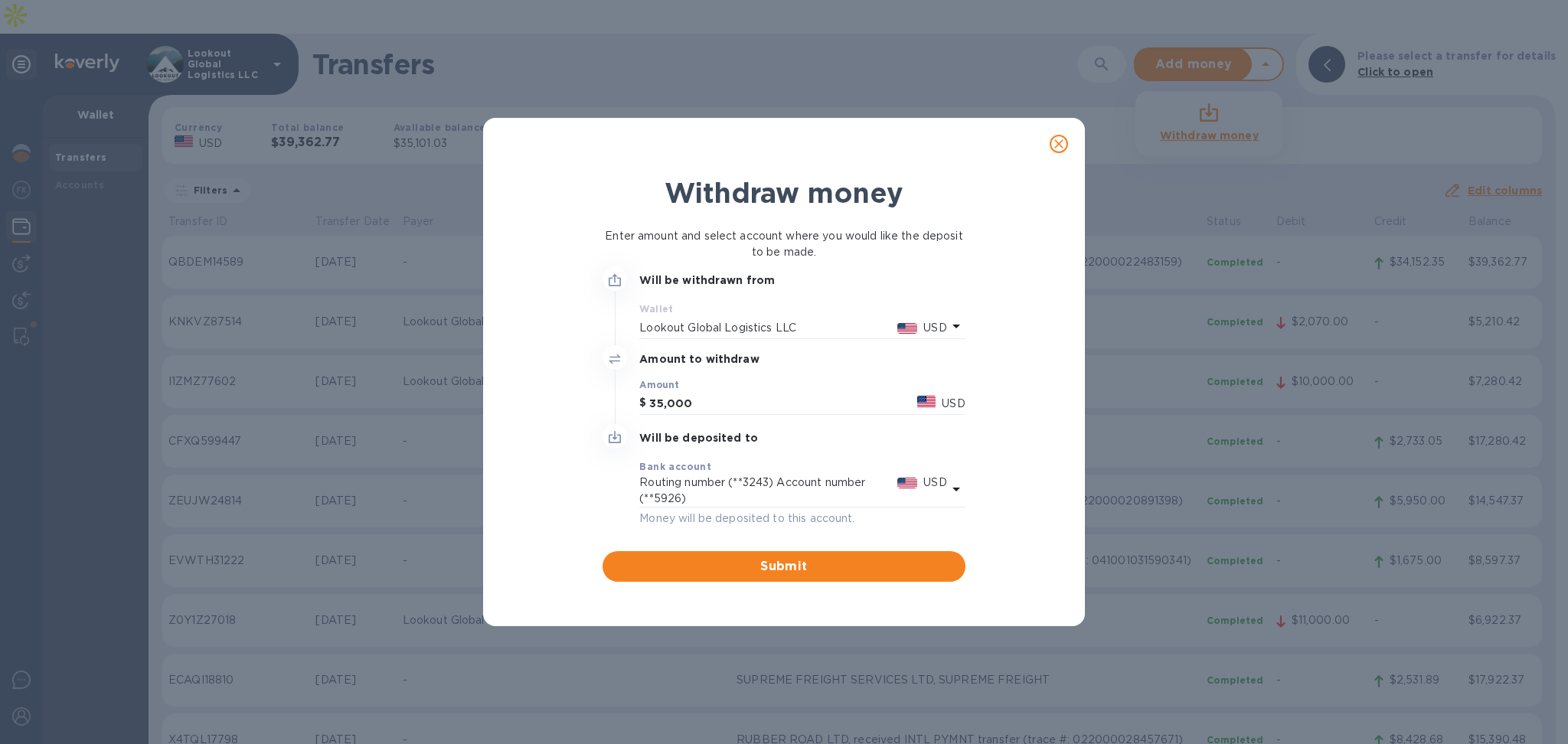
scroll to position [0, 0]
click at [743, 575] on button "Submit" at bounding box center [784, 566] width 362 height 31
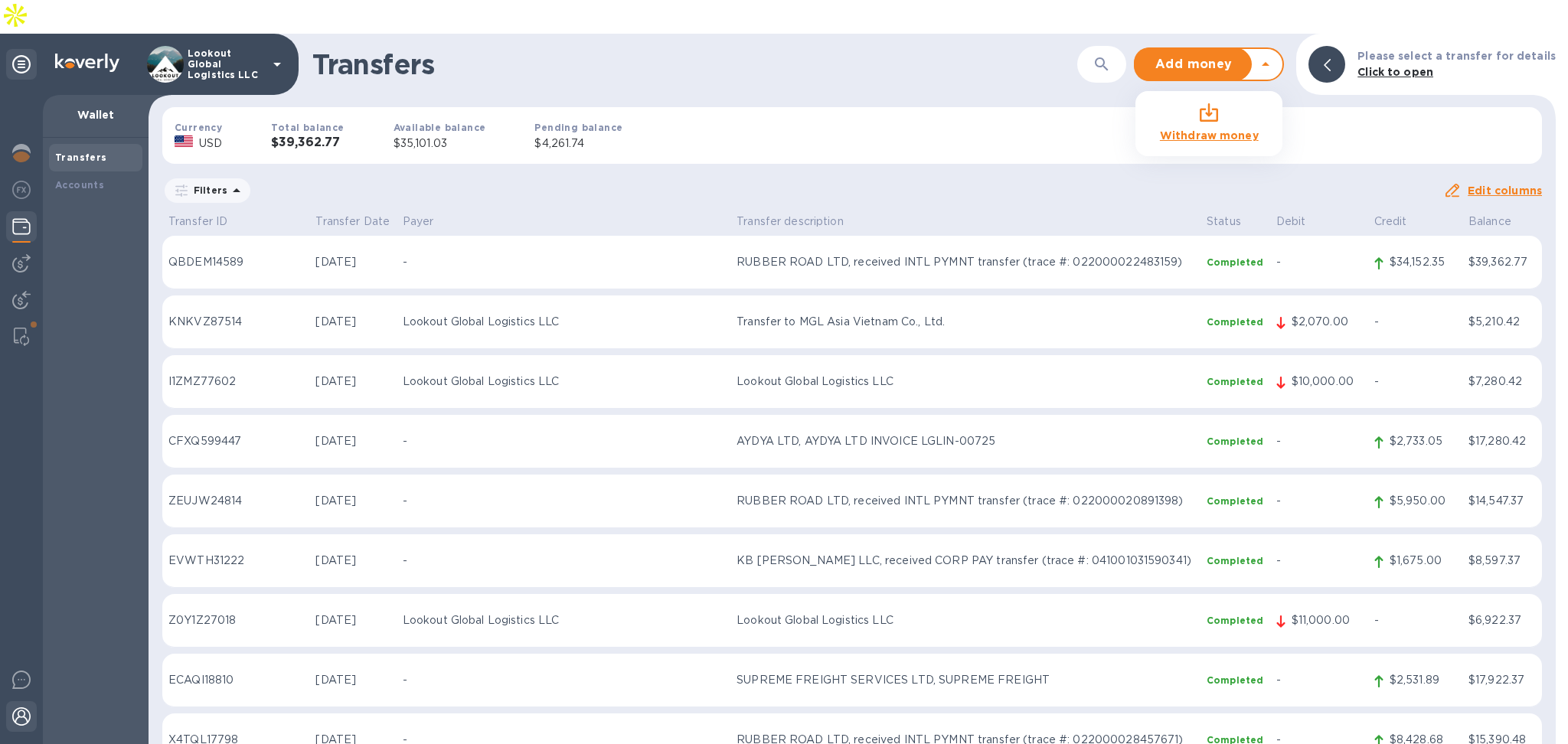
click at [16, 701] on div at bounding box center [22, 718] width 31 height 34
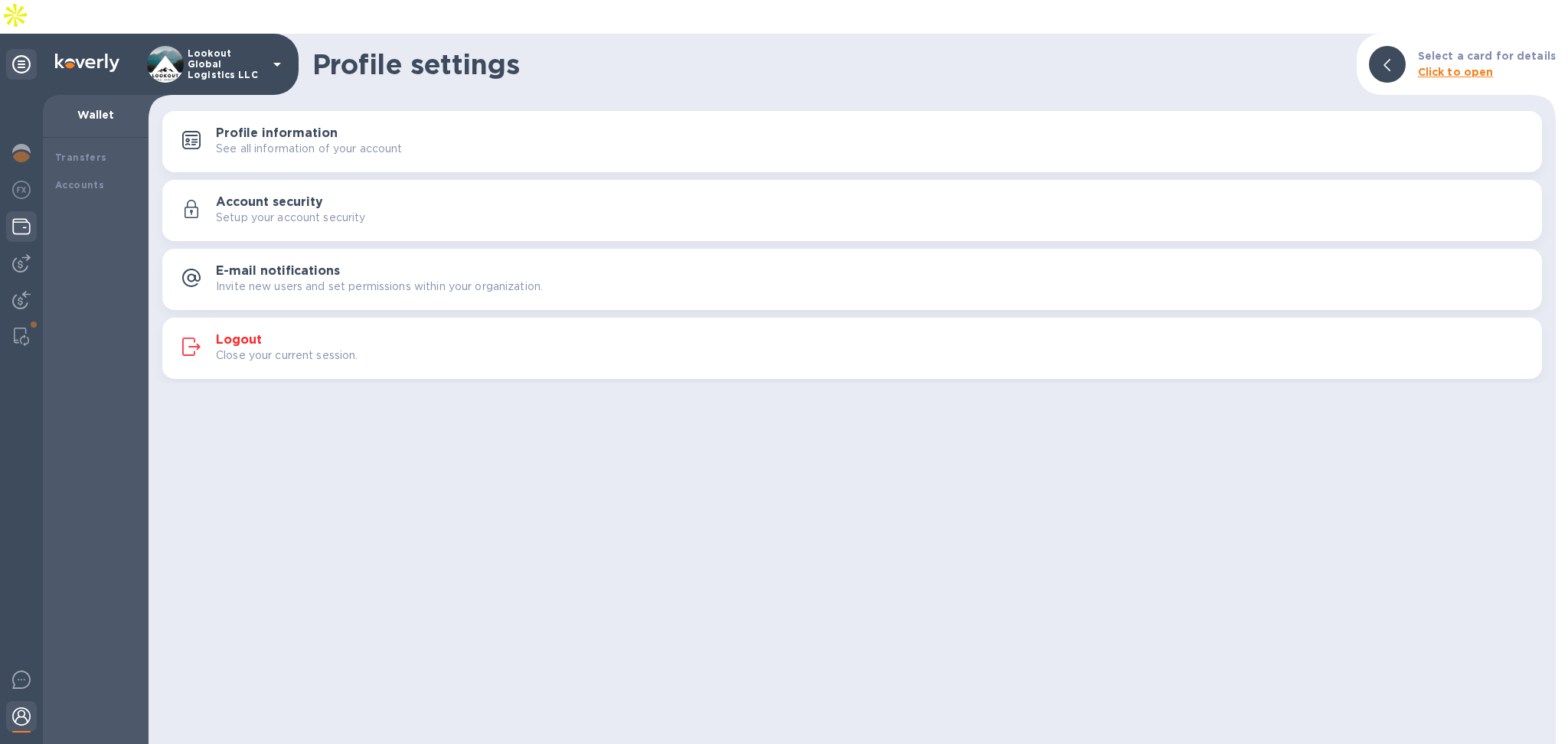
click at [11, 742] on div at bounding box center [21, 437] width 43 height 683
click at [22, 743] on img at bounding box center [22, 753] width 18 height 18
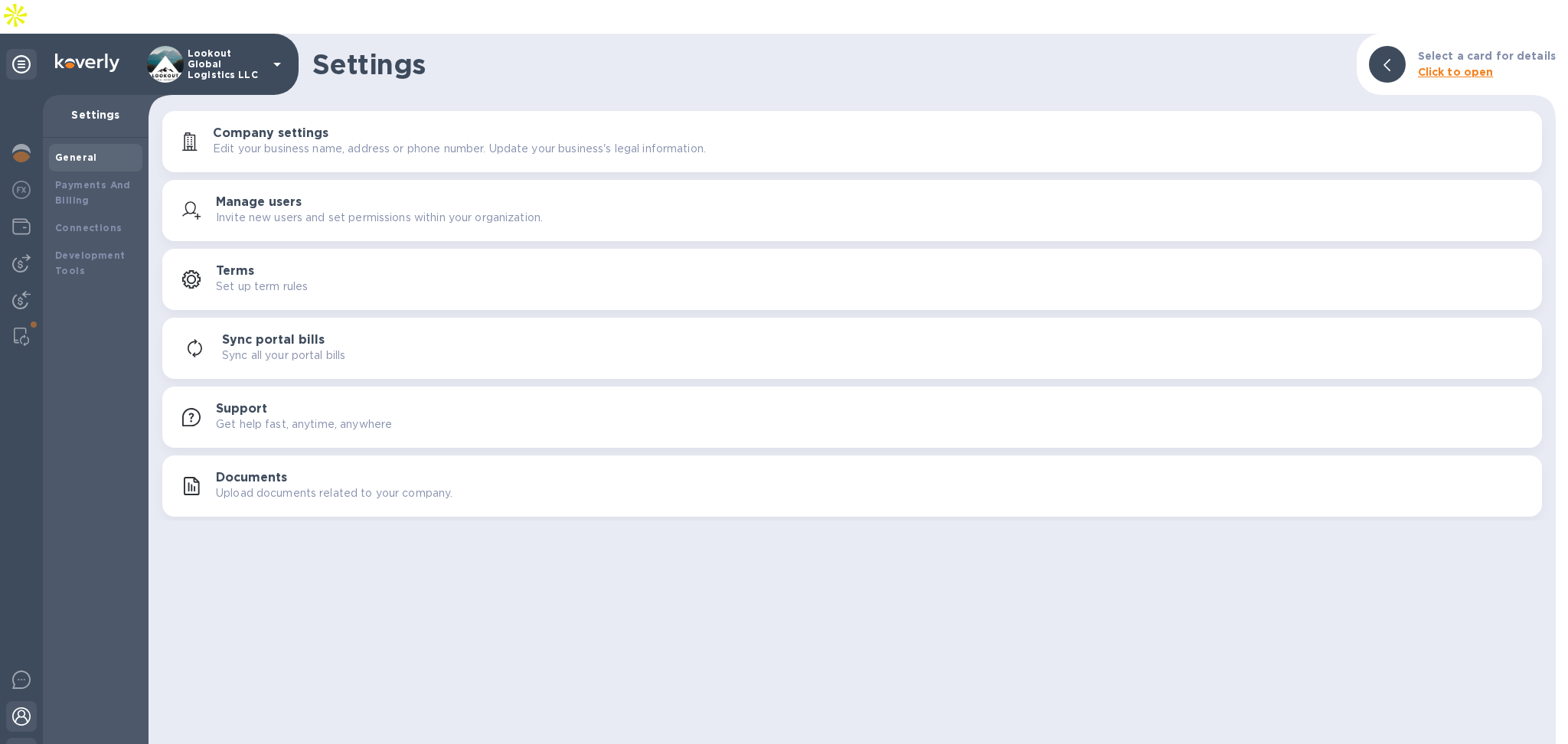
click at [17, 708] on img at bounding box center [22, 717] width 18 height 18
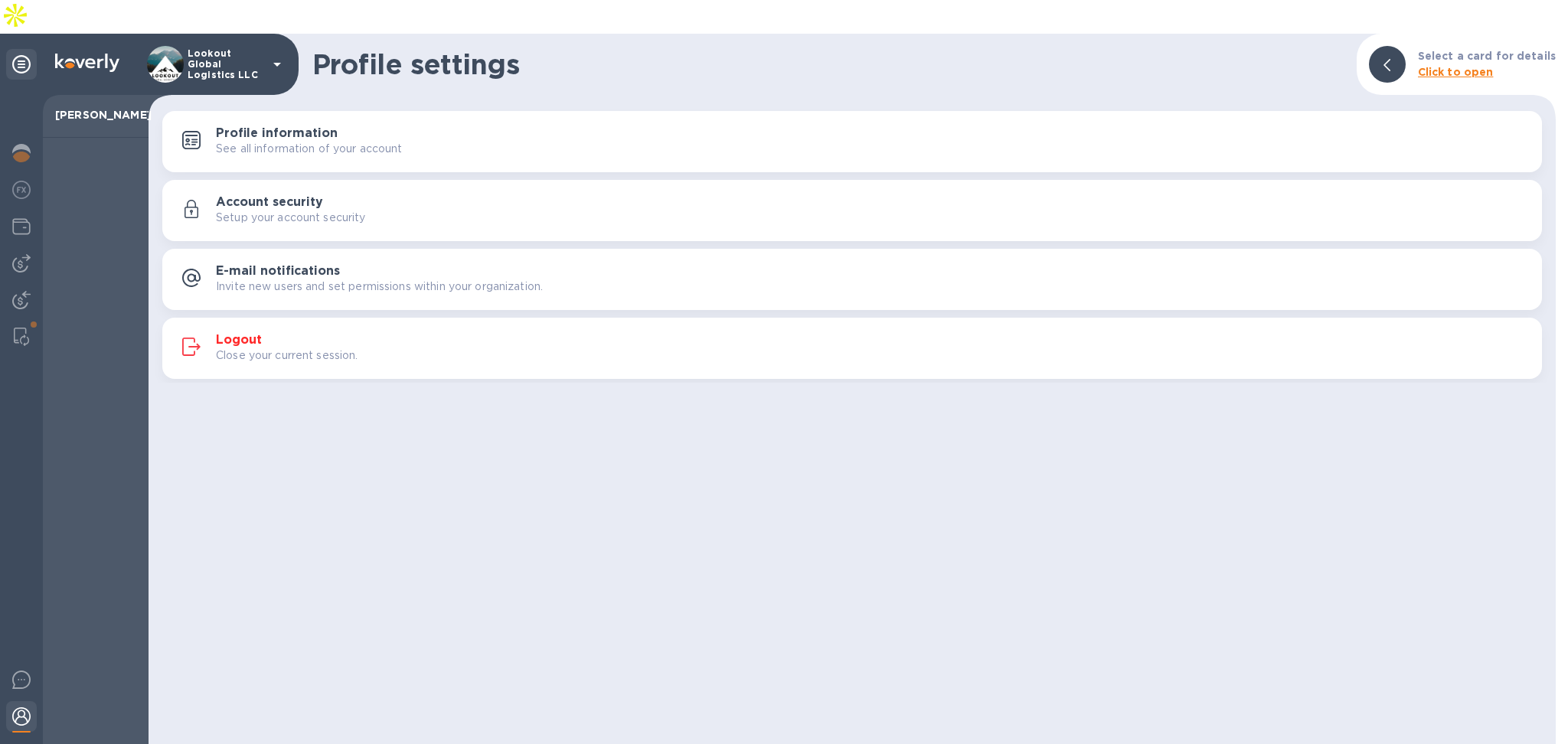
click at [236, 348] on p "Close your current session." at bounding box center [286, 356] width 142 height 16
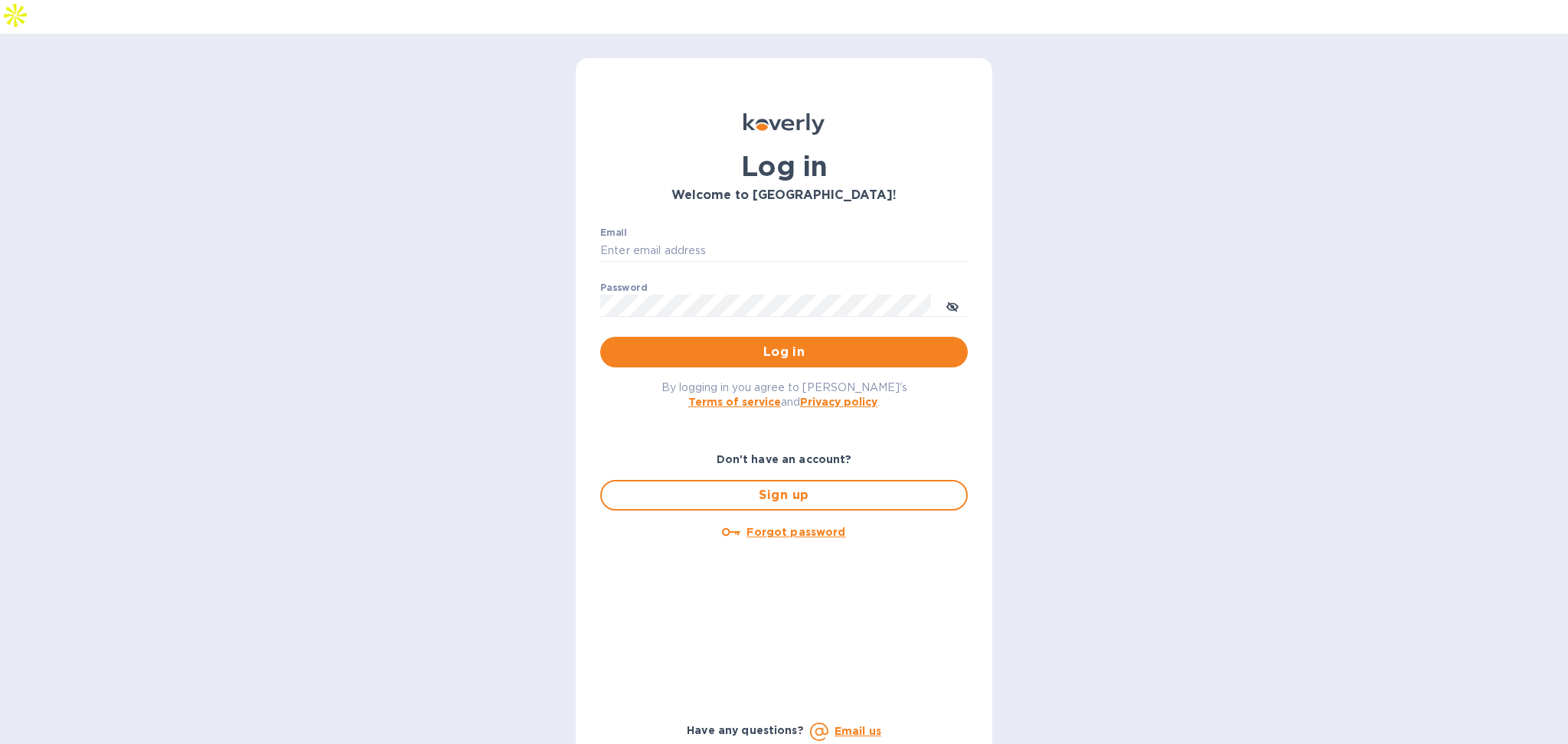
click at [698, 185] on div "Welcome to [GEOGRAPHIC_DATA]!" at bounding box center [784, 195] width 373 height 21
click at [698, 227] on div "Email ​" at bounding box center [784, 255] width 368 height 55
click at [707, 239] on input "Email" at bounding box center [784, 250] width 368 height 23
type input "[PERSON_NAME][EMAIL_ADDRESS][DOMAIN_NAME]"
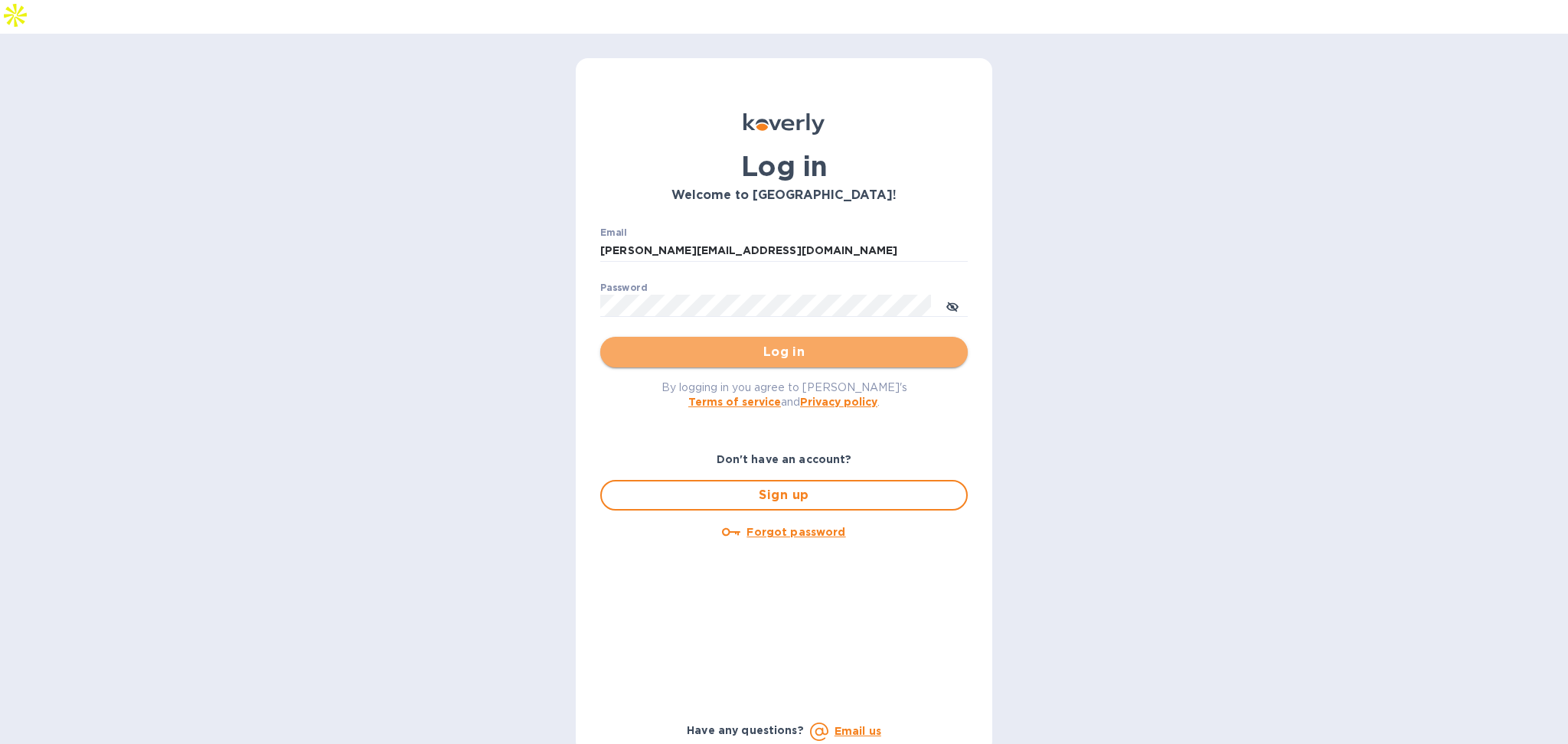
click at [762, 343] on span "Log in" at bounding box center [784, 353] width 343 height 18
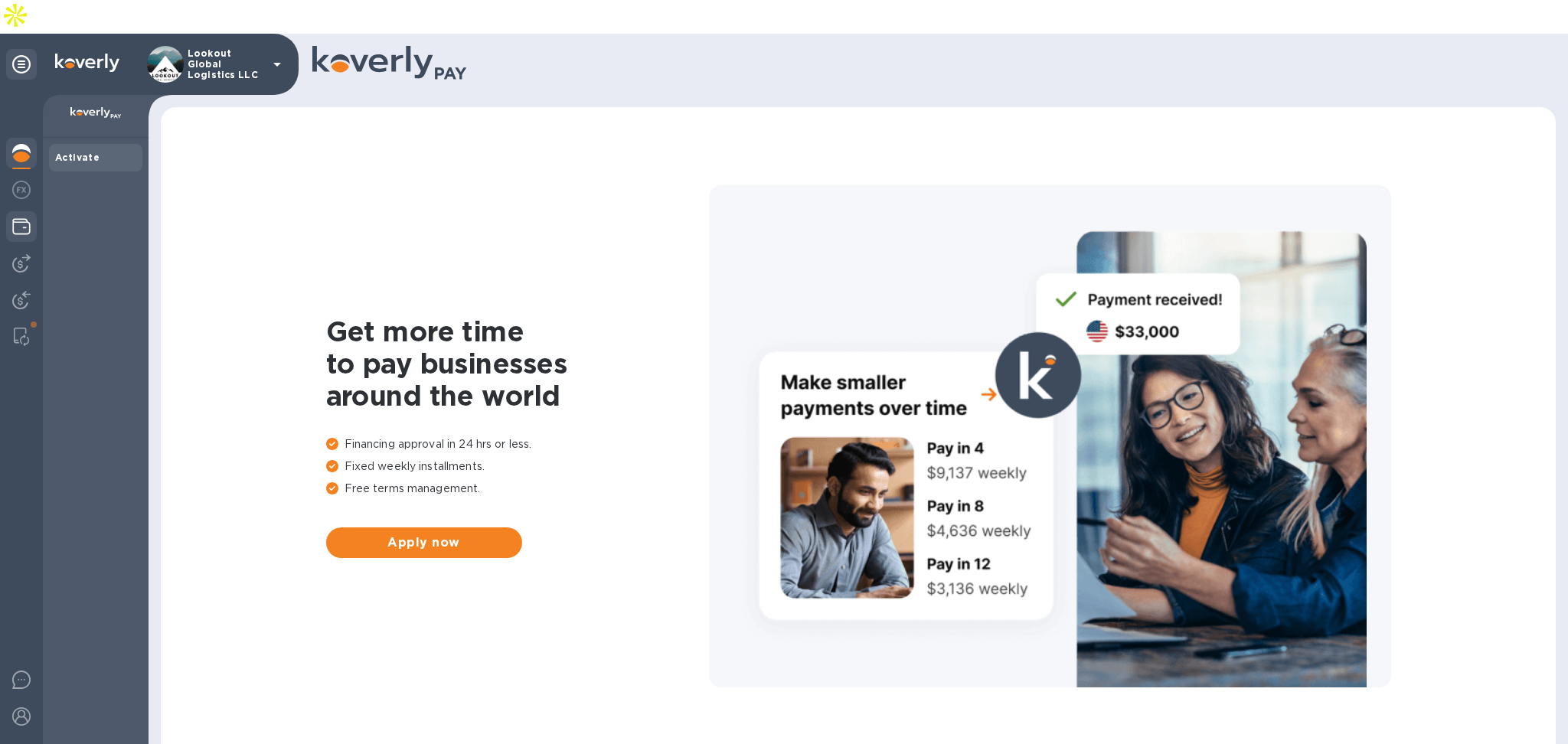
click at [23, 217] on img at bounding box center [22, 227] width 18 height 18
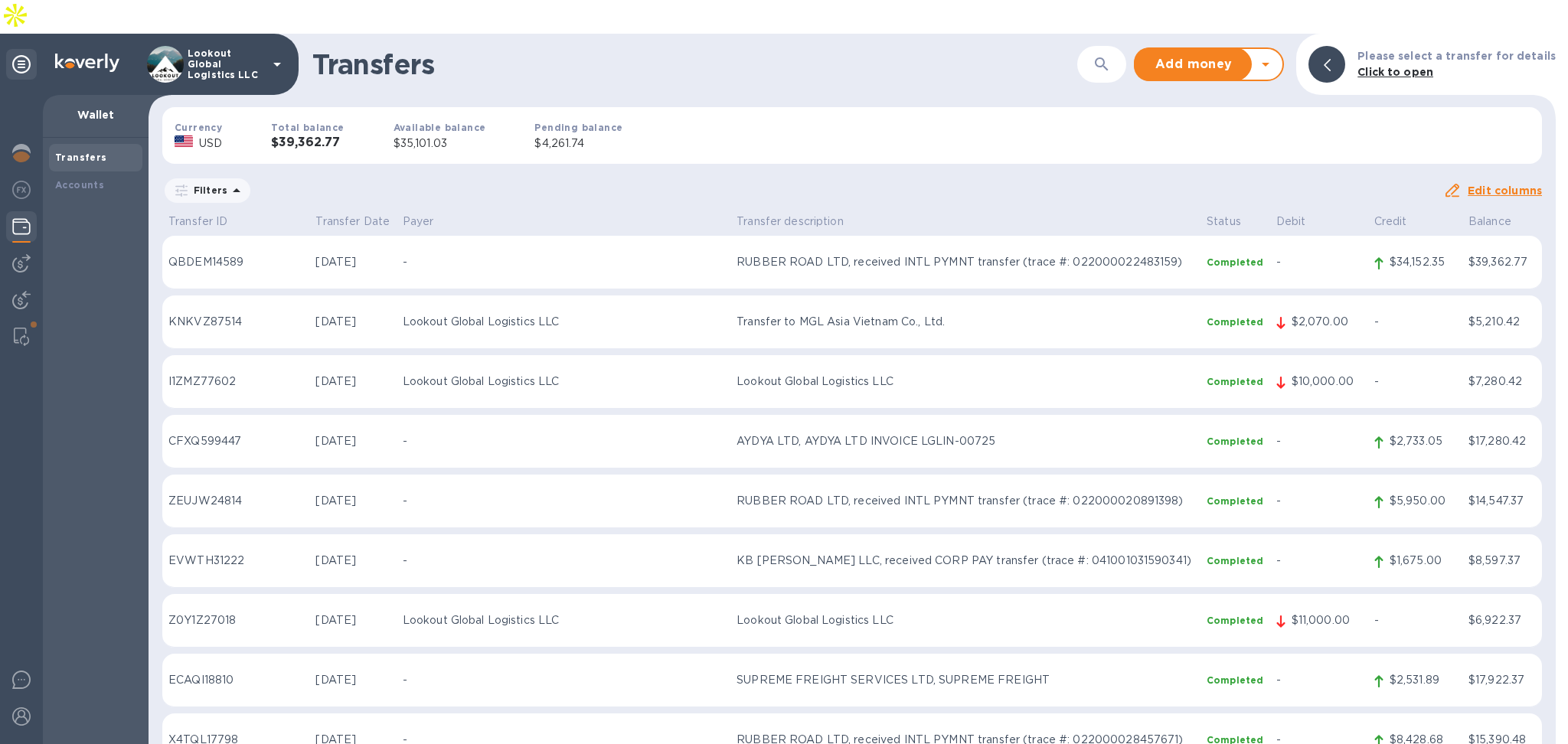
click at [1271, 55] on icon at bounding box center [1265, 64] width 18 height 18
click at [1250, 130] on b "Withdraw money" at bounding box center [1208, 136] width 99 height 13
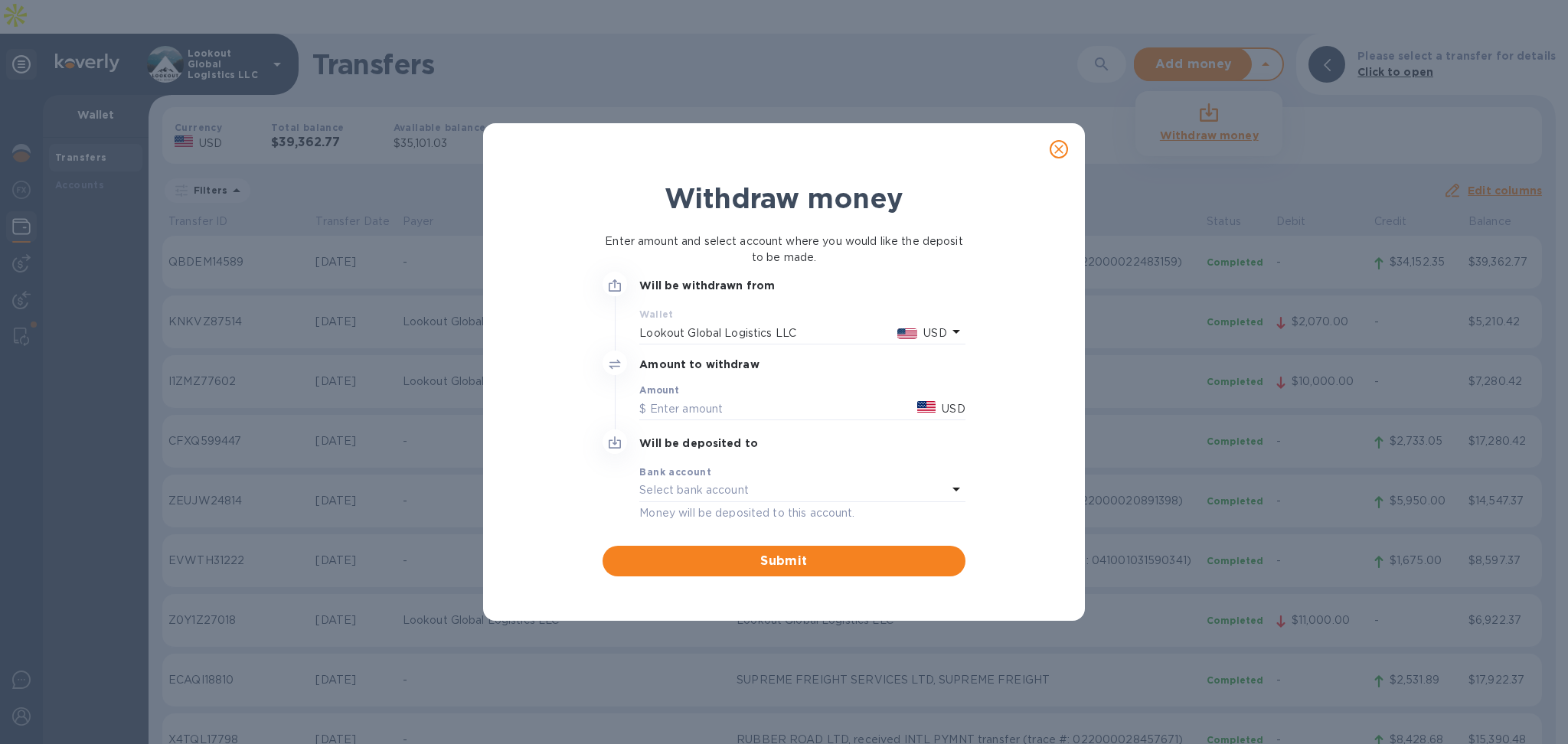
click at [725, 441] on b "Will be deposited to" at bounding box center [698, 443] width 119 height 13
click at [723, 408] on input "text" at bounding box center [775, 409] width 272 height 23
type input "35,000"
click at [718, 488] on p "Select bank account" at bounding box center [694, 490] width 110 height 16
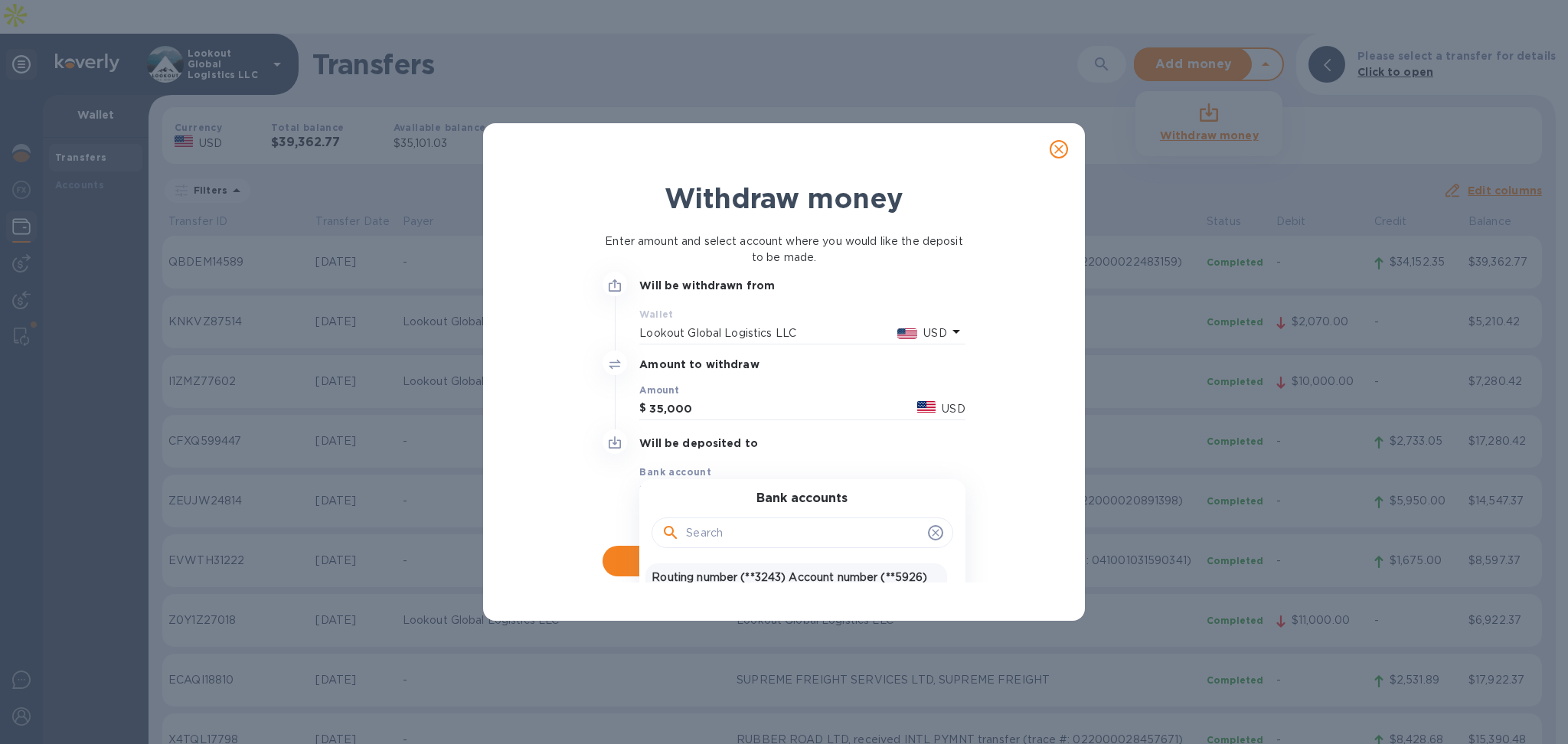
click at [729, 575] on p "Routing number (**3243) Account number (**5926)" at bounding box center [795, 578] width 289 height 16
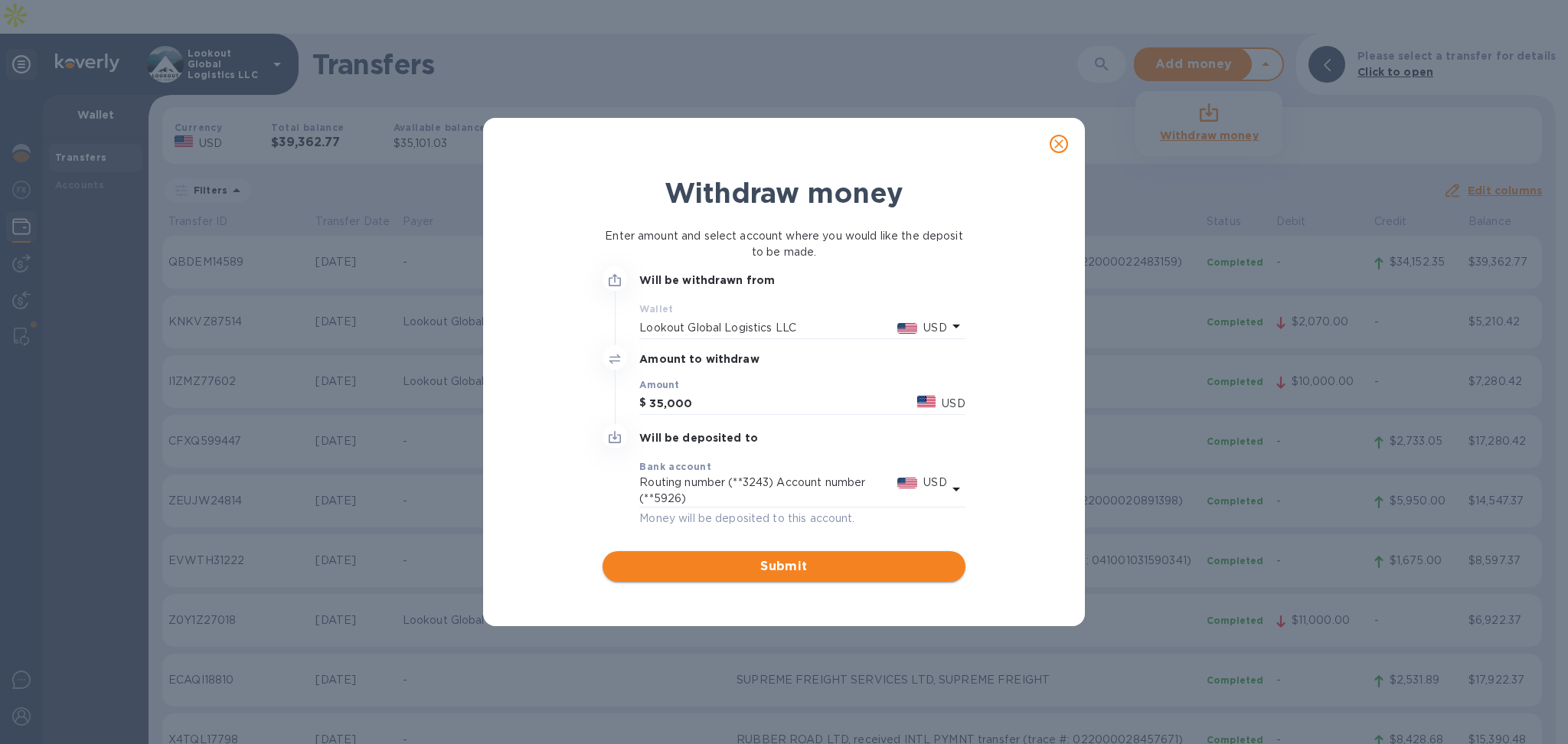
click at [752, 565] on span "Submit" at bounding box center [784, 566] width 338 height 18
